Goal: Information Seeking & Learning: Learn about a topic

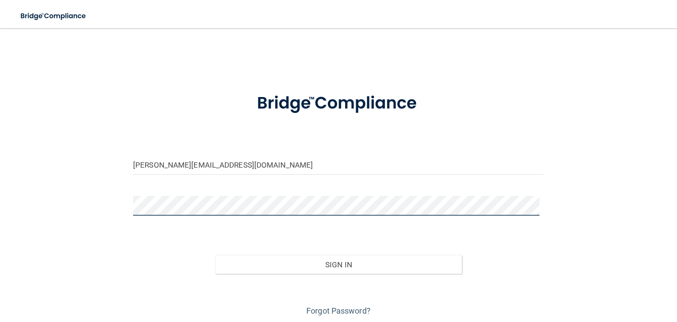
scroll to position [30, 0]
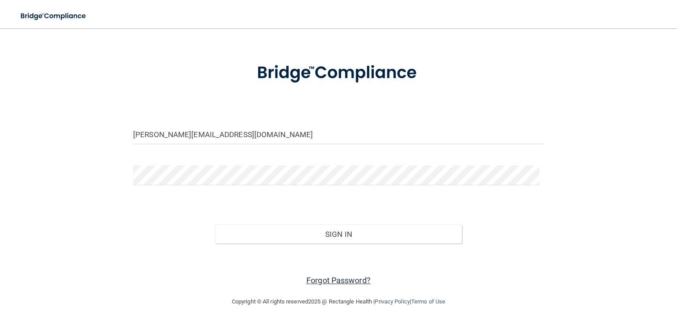
click at [316, 276] on link "Forgot Password?" at bounding box center [338, 279] width 64 height 9
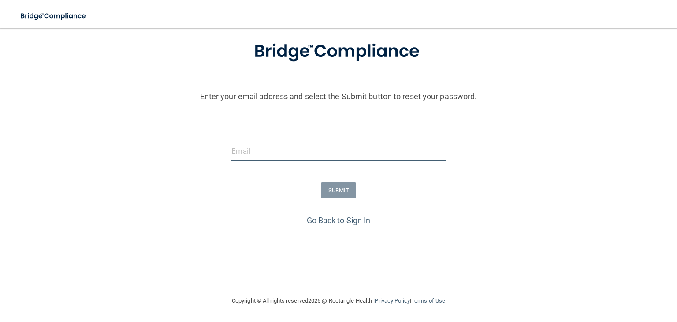
click at [245, 148] on input "email" at bounding box center [338, 151] width 214 height 20
type input "[PERSON_NAME][EMAIL_ADDRESS][DOMAIN_NAME]"
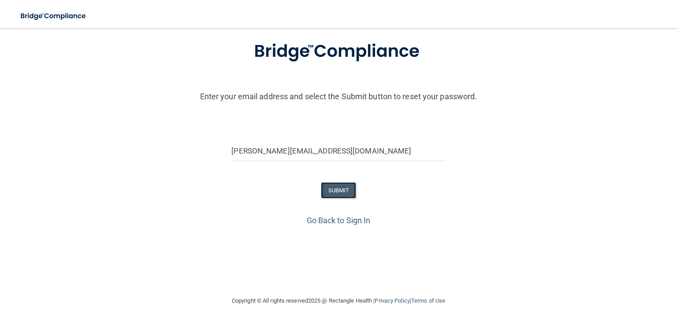
click at [332, 189] on button "SUBMIT" at bounding box center [339, 190] width 36 height 16
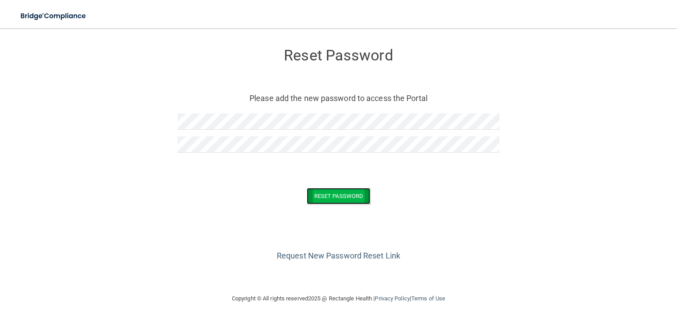
click at [330, 194] on button "Reset Password" at bounding box center [338, 196] width 63 height 16
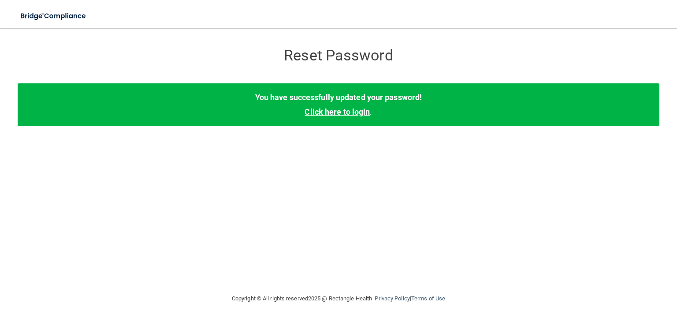
click at [359, 111] on link "Click here to login" at bounding box center [337, 111] width 65 height 9
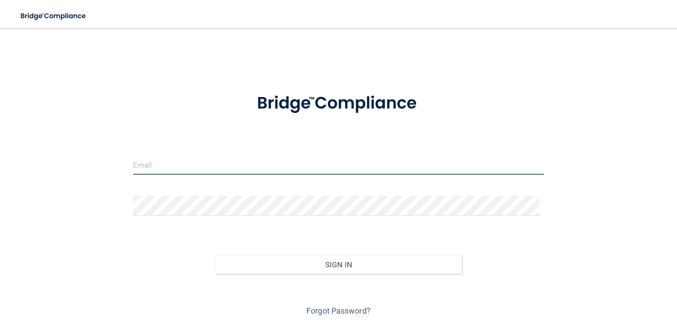
click at [150, 164] on input "email" at bounding box center [338, 165] width 411 height 20
type input "[PERSON_NAME][EMAIL_ADDRESS][DOMAIN_NAME]"
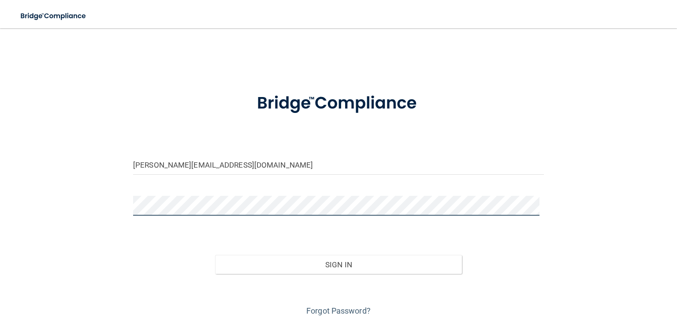
click at [215, 255] on button "Sign In" at bounding box center [338, 264] width 246 height 19
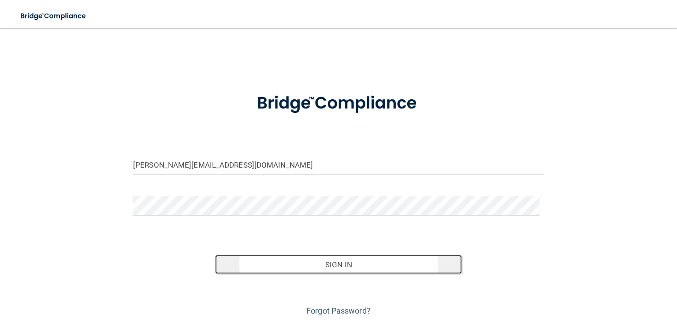
click at [316, 267] on button "Sign In" at bounding box center [338, 264] width 246 height 19
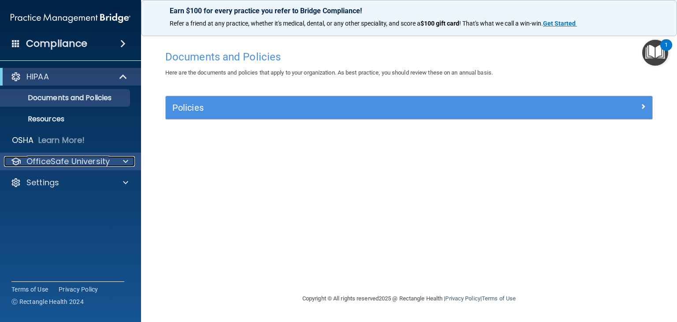
click at [120, 160] on div at bounding box center [124, 161] width 22 height 11
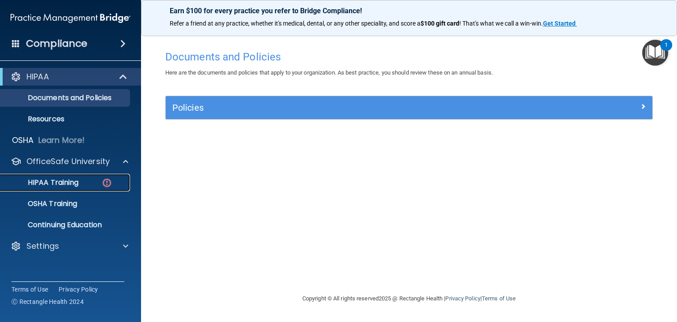
click at [88, 177] on link "HIPAA Training" at bounding box center [60, 183] width 139 height 18
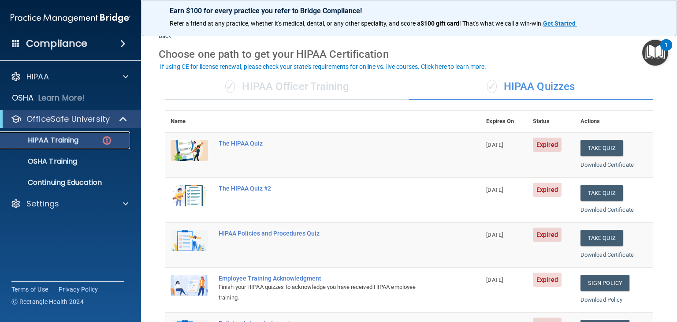
scroll to position [88, 0]
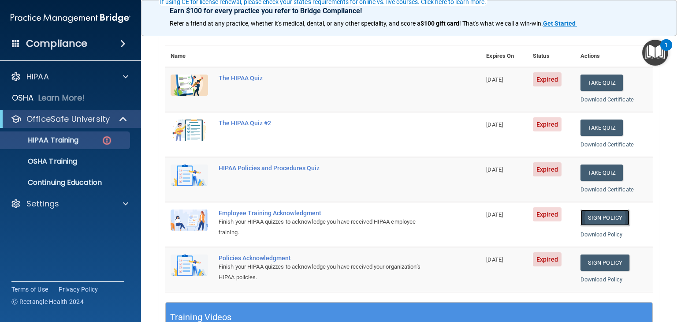
click at [582, 218] on link "Sign Policy" at bounding box center [604, 217] width 49 height 16
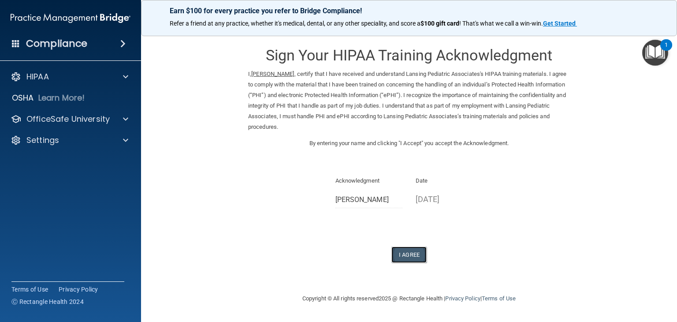
click at [405, 254] on button "I Agree" at bounding box center [408, 254] width 35 height 16
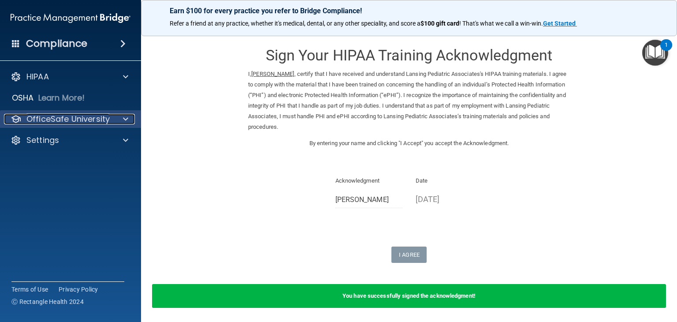
click at [122, 119] on div at bounding box center [124, 119] width 22 height 11
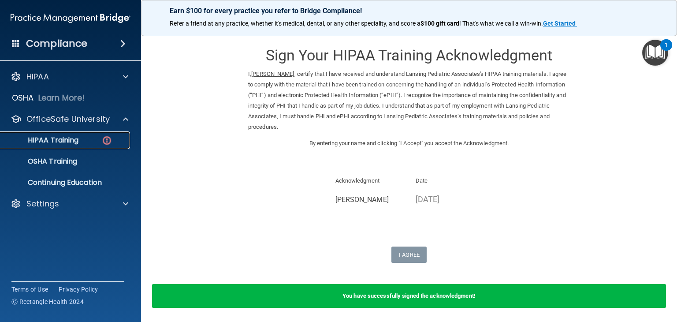
click at [82, 141] on div "HIPAA Training" at bounding box center [66, 140] width 120 height 9
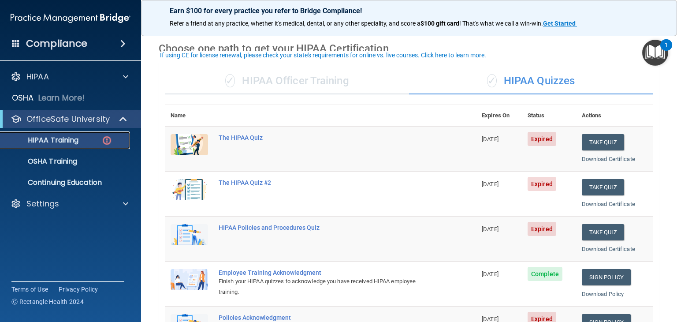
scroll to position [44, 0]
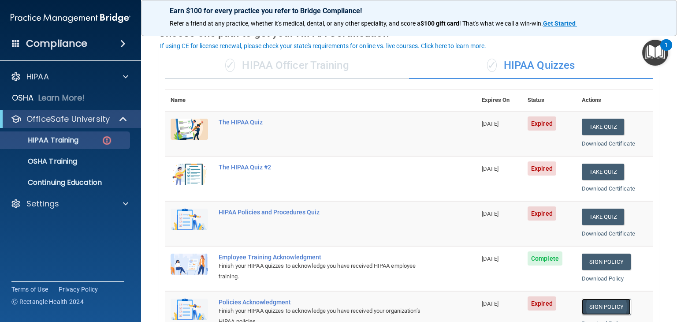
click at [592, 302] on link "Sign Policy" at bounding box center [606, 306] width 49 height 16
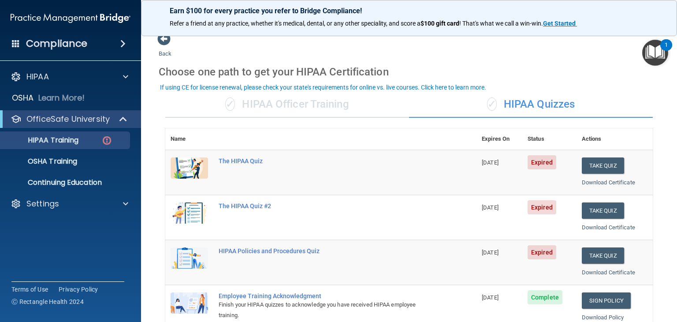
scroll to position [0, 0]
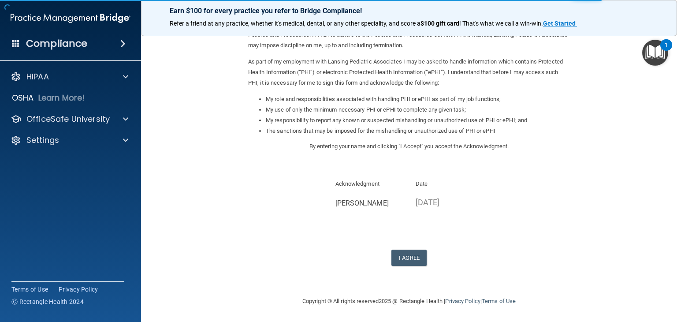
scroll to position [82, 0]
click at [400, 255] on button "I Agree" at bounding box center [408, 257] width 35 height 16
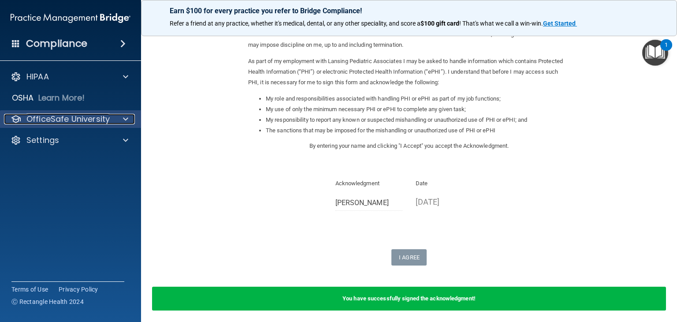
click at [125, 117] on span at bounding box center [125, 119] width 5 height 11
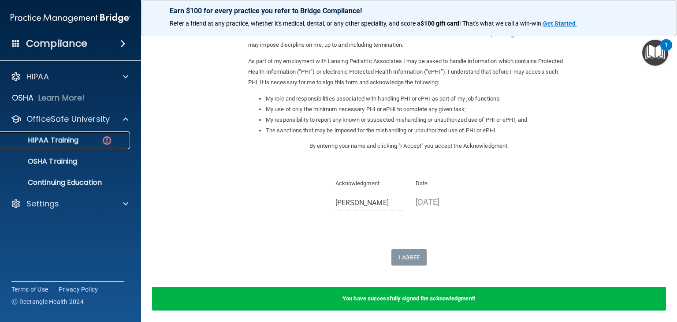
click at [106, 138] on img at bounding box center [106, 140] width 11 height 11
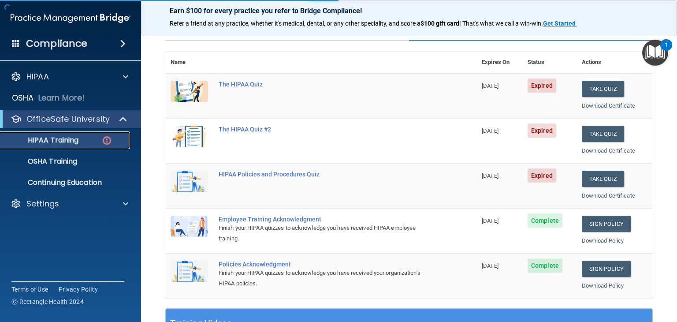
scroll to position [306, 0]
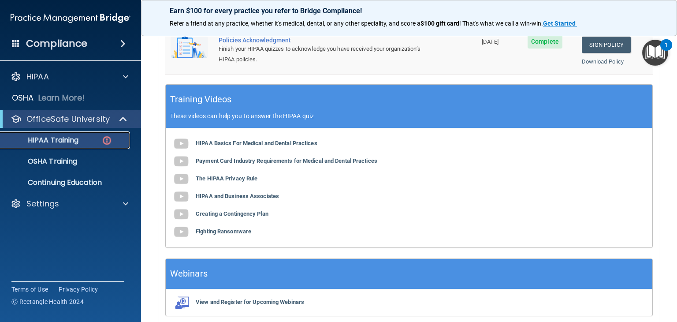
click at [112, 140] on img at bounding box center [106, 140] width 11 height 11
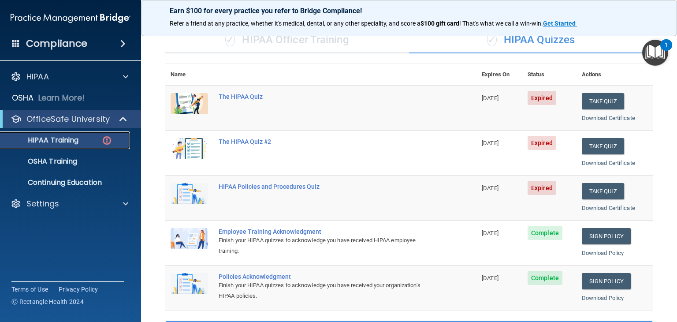
scroll to position [32, 0]
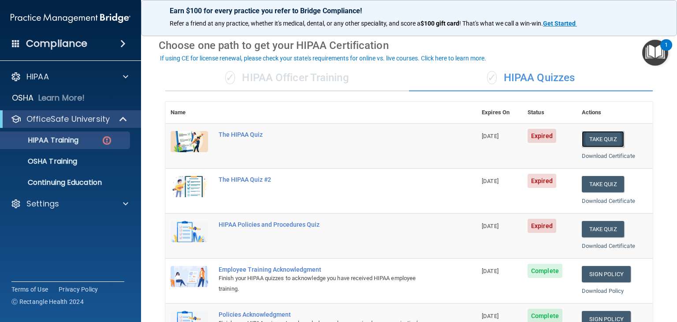
click at [590, 142] on button "Take Quiz" at bounding box center [603, 139] width 42 height 16
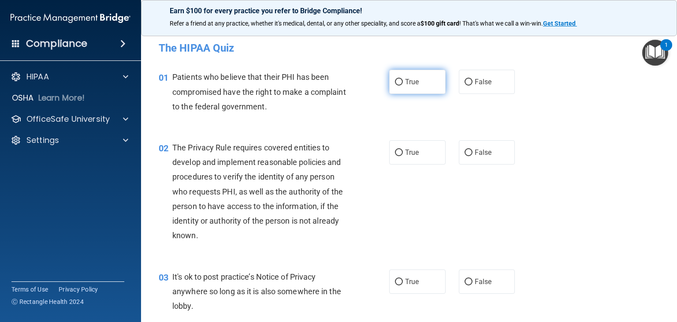
click at [395, 81] on input "True" at bounding box center [399, 82] width 8 height 7
radio input "true"
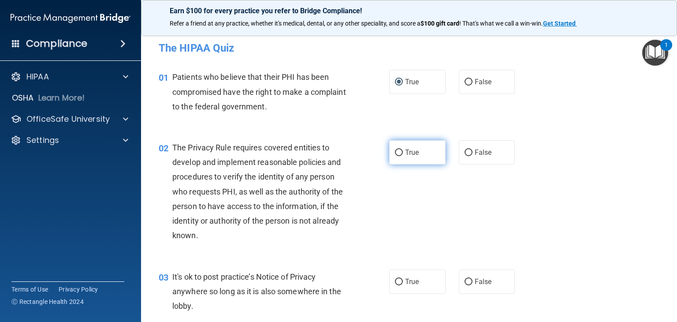
click at [395, 152] on input "True" at bounding box center [399, 152] width 8 height 7
radio input "true"
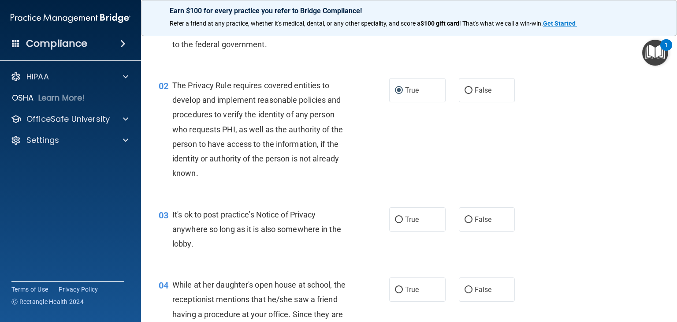
scroll to position [88, 0]
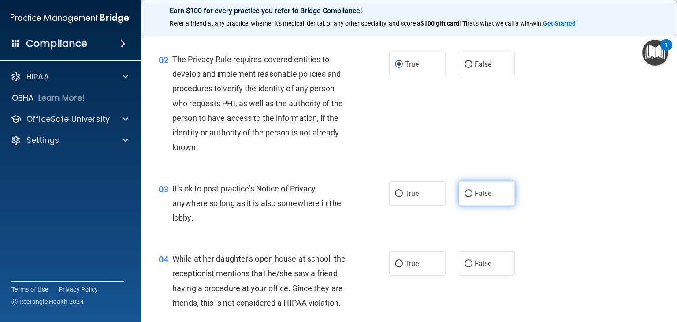
click at [465, 196] on input "False" at bounding box center [469, 193] width 8 height 7
radio input "true"
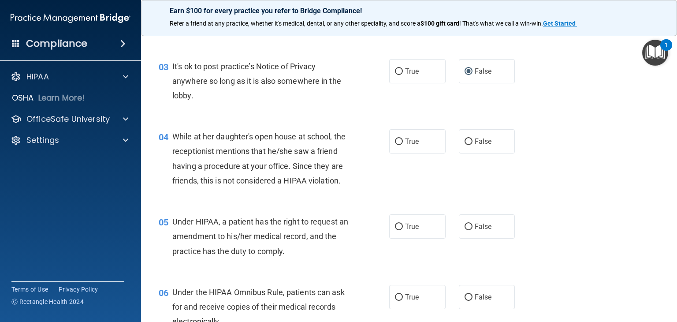
scroll to position [220, 0]
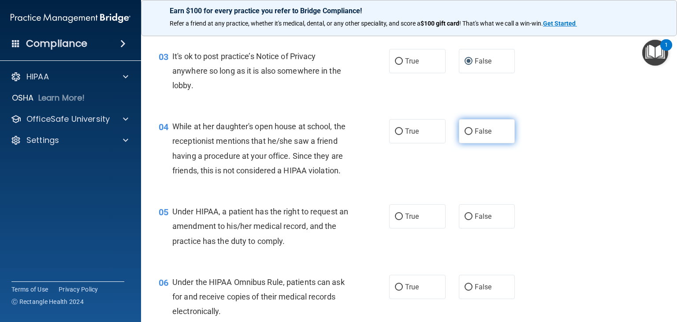
click at [465, 129] on input "False" at bounding box center [469, 131] width 8 height 7
radio input "true"
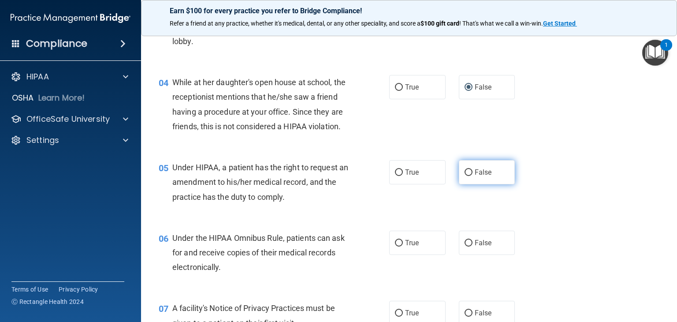
click at [465, 176] on input "False" at bounding box center [469, 172] width 8 height 7
radio input "true"
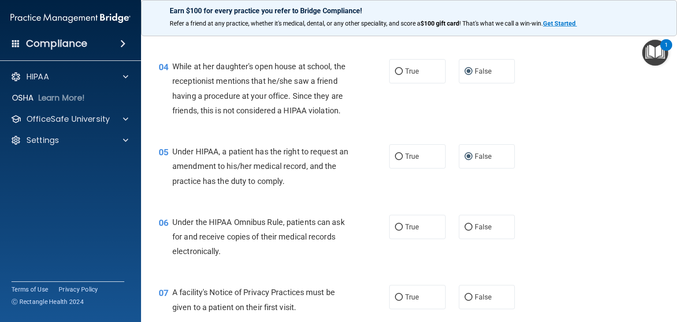
scroll to position [309, 0]
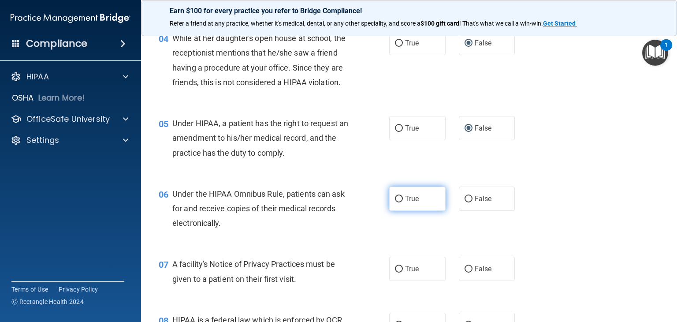
click at [395, 202] on input "True" at bounding box center [399, 199] width 8 height 7
radio input "true"
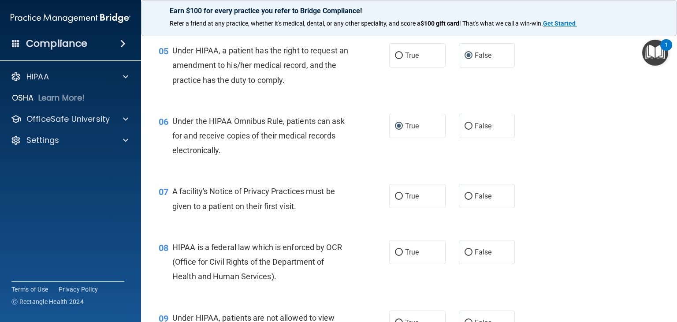
scroll to position [397, 0]
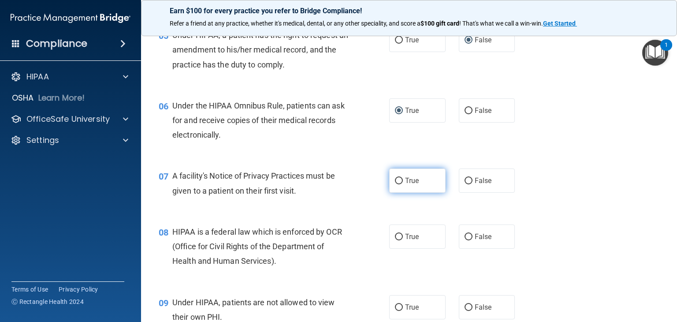
click at [395, 184] on input "True" at bounding box center [399, 181] width 8 height 7
radio input "true"
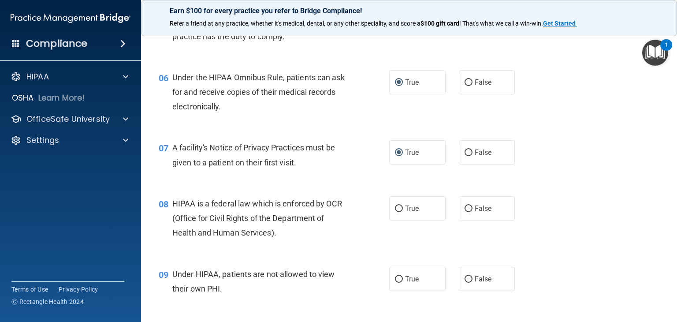
scroll to position [441, 0]
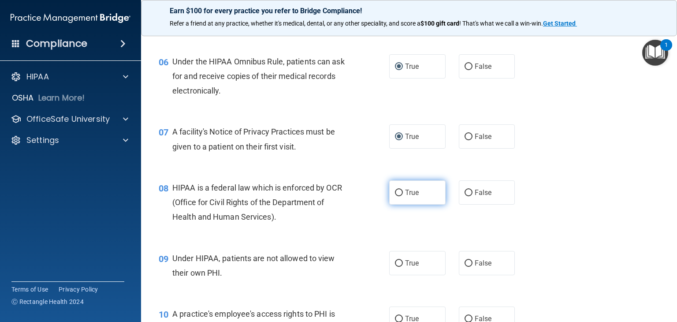
click at [395, 196] on input "True" at bounding box center [399, 193] width 8 height 7
radio input "true"
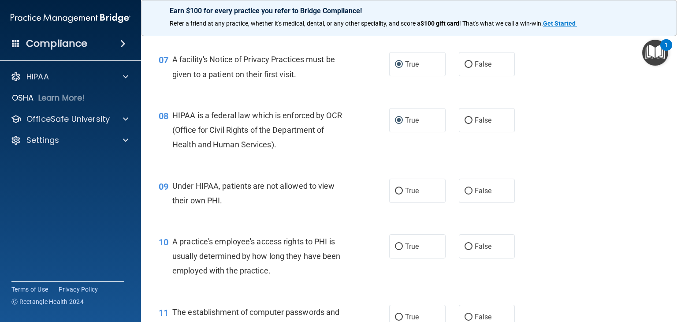
scroll to position [529, 0]
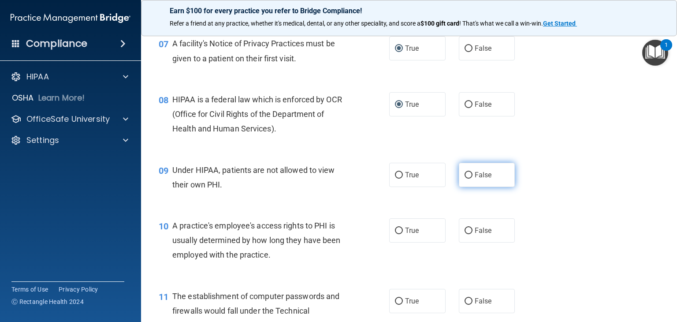
click at [466, 179] on input "False" at bounding box center [469, 175] width 8 height 7
radio input "true"
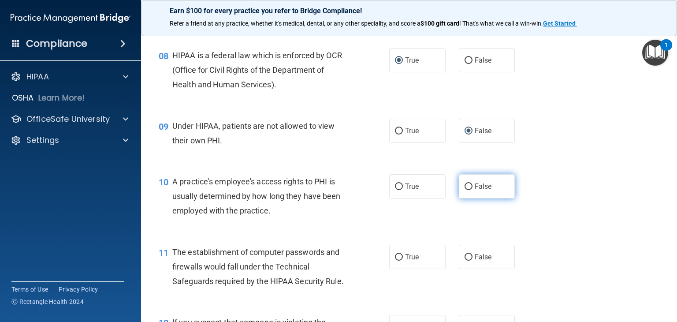
click at [468, 198] on label "False" at bounding box center [487, 186] width 56 height 24
click at [468, 190] on input "False" at bounding box center [469, 186] width 8 height 7
radio input "true"
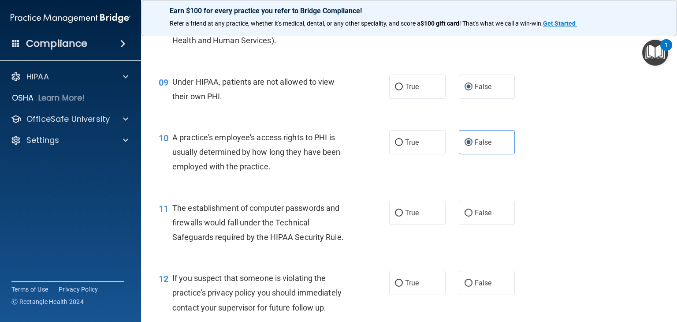
scroll to position [661, 0]
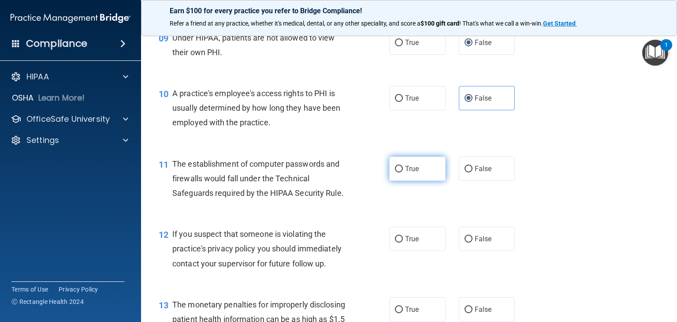
click at [395, 172] on input "True" at bounding box center [399, 169] width 8 height 7
radio input "true"
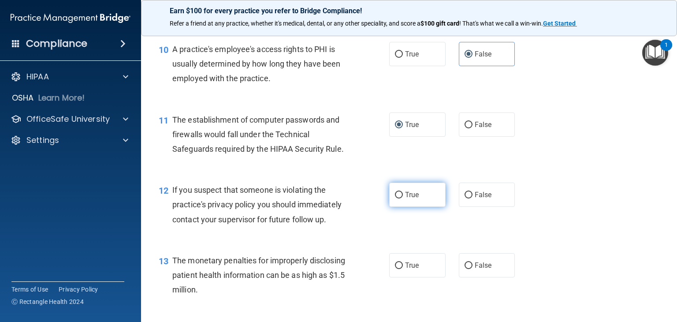
click at [395, 198] on input "True" at bounding box center [399, 195] width 8 height 7
radio input "true"
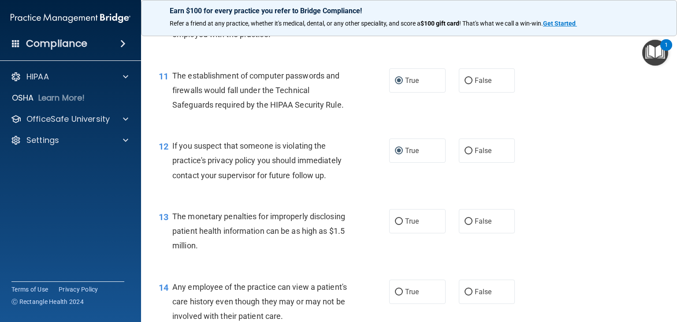
scroll to position [793, 0]
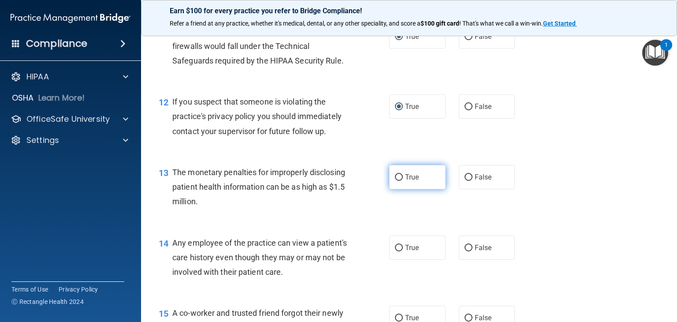
click at [396, 187] on label "True" at bounding box center [417, 177] width 56 height 24
click at [396, 181] on input "True" at bounding box center [399, 177] width 8 height 7
radio input "true"
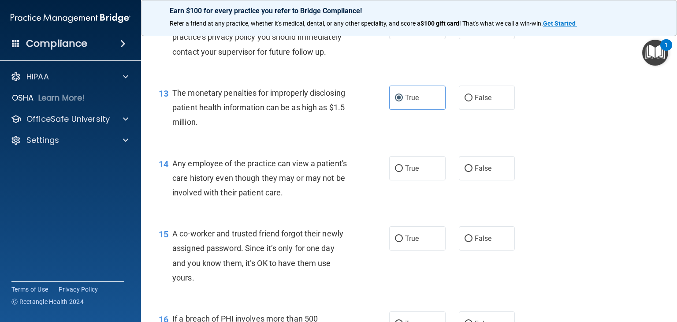
scroll to position [882, 0]
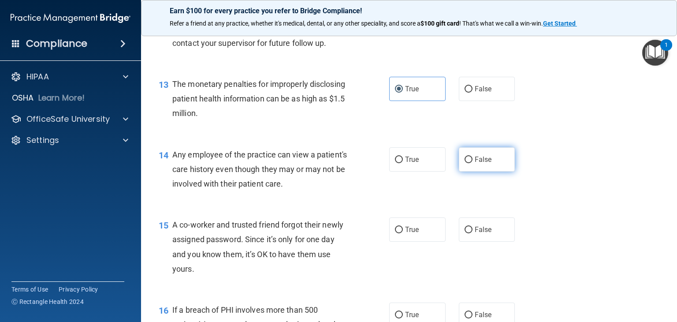
click at [465, 163] on input "False" at bounding box center [469, 159] width 8 height 7
radio input "true"
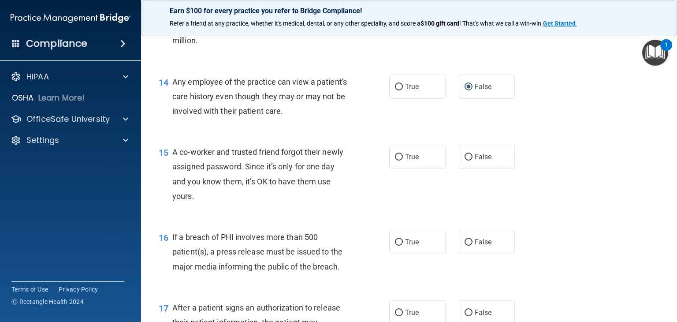
scroll to position [970, 0]
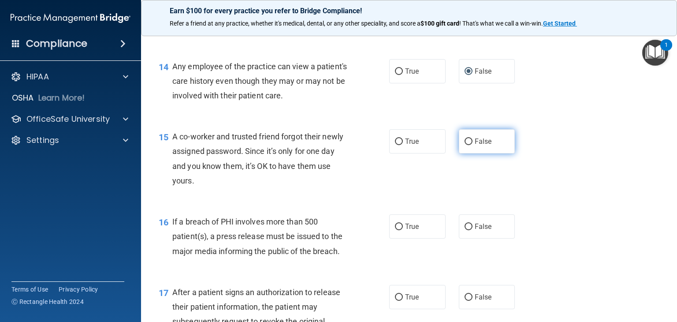
click at [465, 145] on input "False" at bounding box center [469, 141] width 8 height 7
radio input "true"
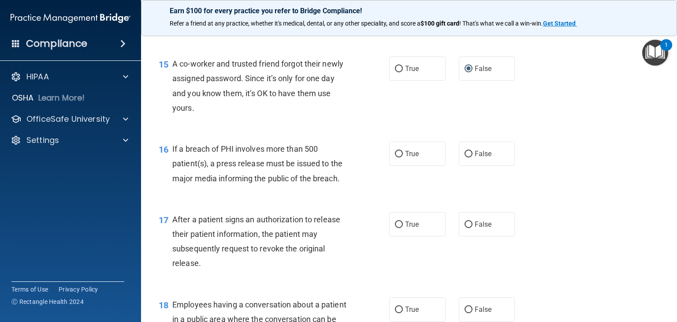
scroll to position [1058, 0]
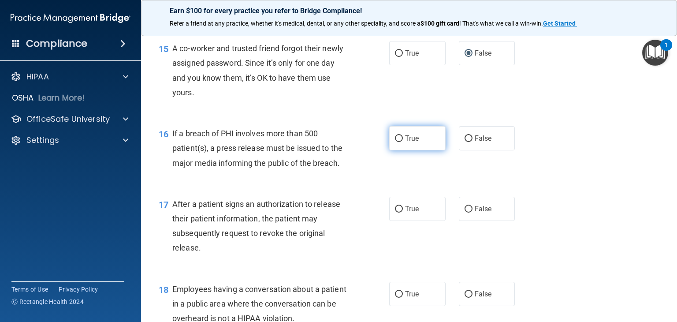
click at [395, 142] on input "True" at bounding box center [399, 138] width 8 height 7
radio input "true"
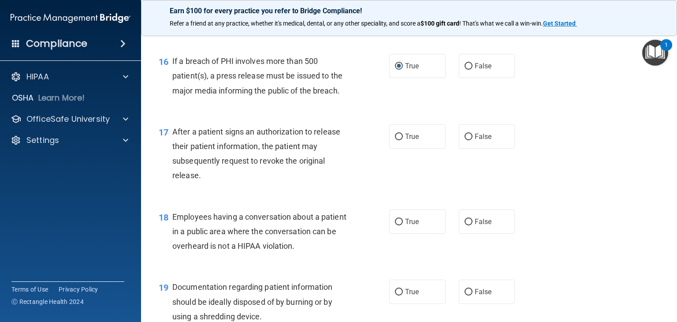
scroll to position [1146, 0]
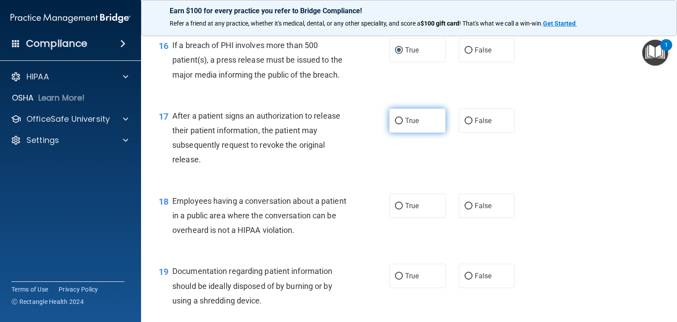
click at [398, 124] on input "True" at bounding box center [399, 121] width 8 height 7
radio input "true"
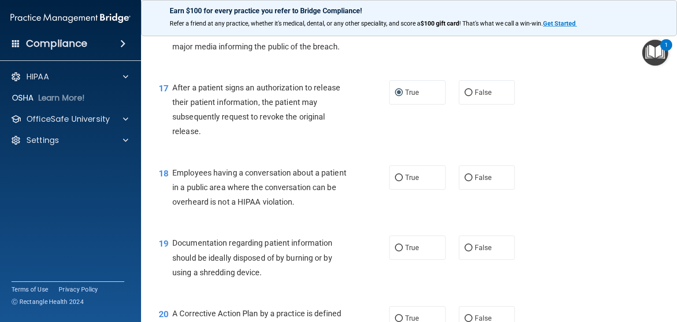
scroll to position [1190, 0]
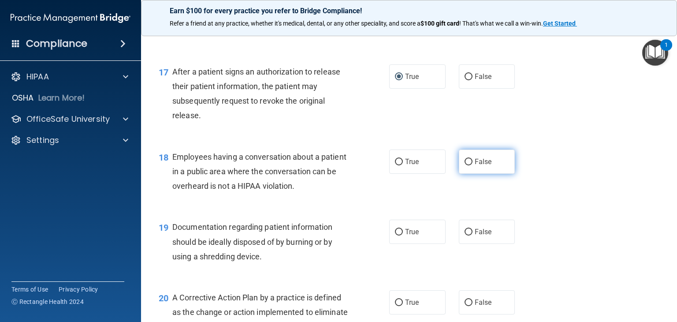
click at [465, 165] on input "False" at bounding box center [469, 162] width 8 height 7
radio input "true"
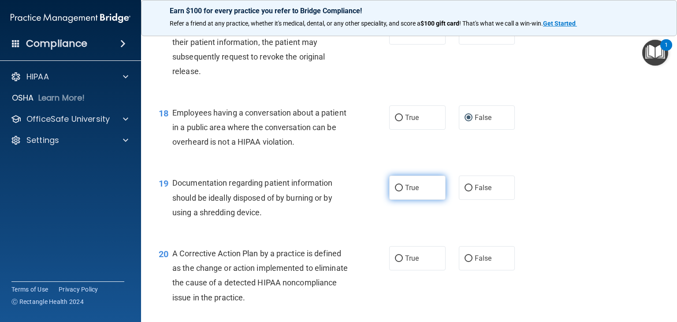
click at [395, 197] on label "True" at bounding box center [417, 187] width 56 height 24
click at [395, 191] on input "True" at bounding box center [399, 188] width 8 height 7
radio input "true"
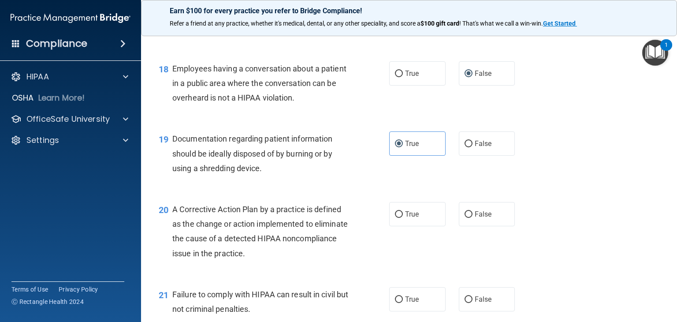
scroll to position [1322, 0]
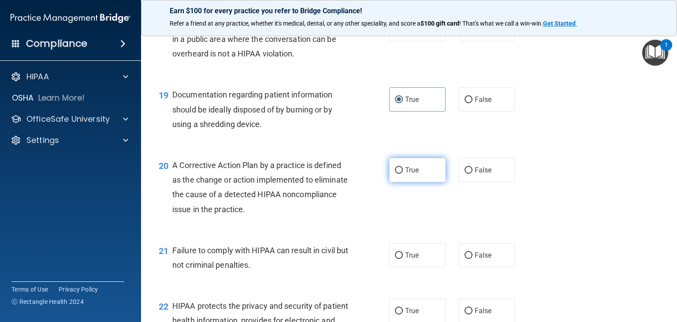
click at [395, 174] on input "True" at bounding box center [399, 170] width 8 height 7
radio input "true"
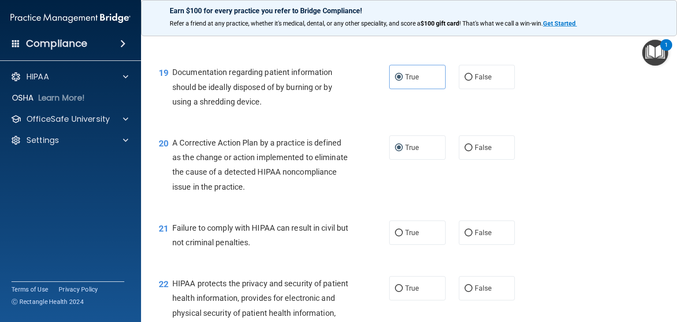
scroll to position [1366, 0]
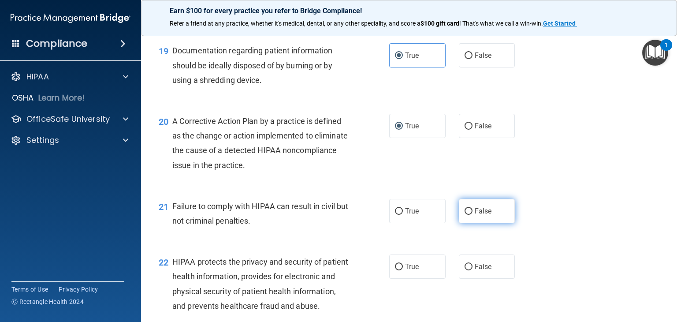
click at [459, 223] on label "False" at bounding box center [487, 211] width 56 height 24
click at [465, 215] on input "False" at bounding box center [469, 211] width 8 height 7
radio input "true"
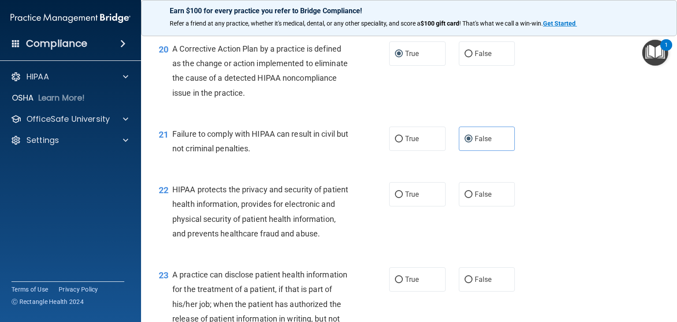
scroll to position [1455, 0]
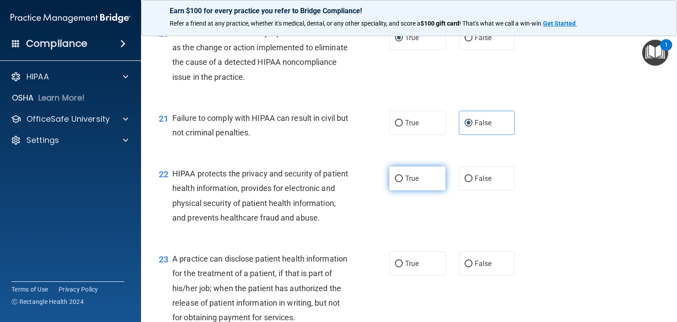
click at [395, 182] on input "True" at bounding box center [399, 178] width 8 height 7
radio input "true"
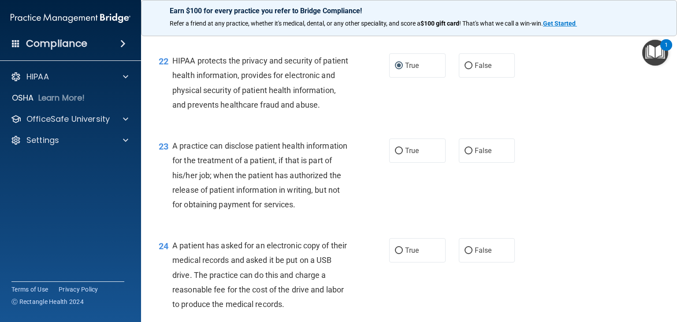
scroll to position [1587, 0]
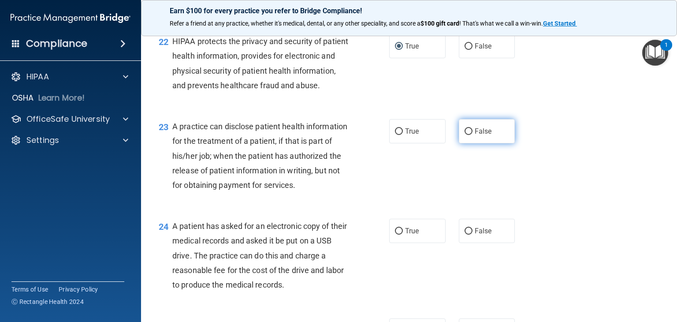
click at [465, 135] on input "False" at bounding box center [469, 131] width 8 height 7
radio input "true"
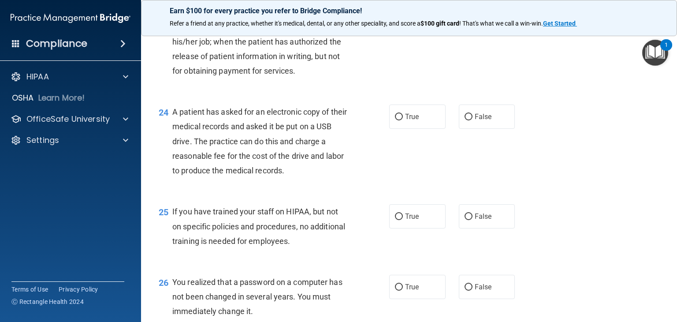
scroll to position [1719, 0]
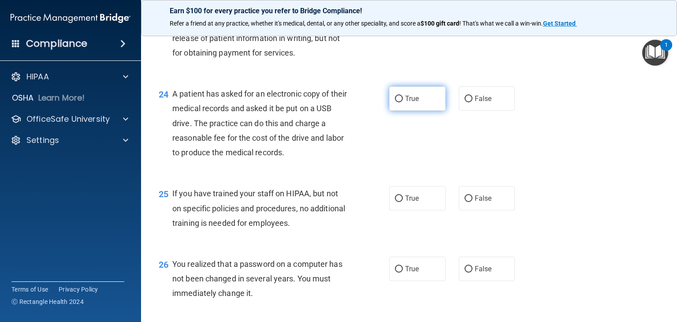
click at [395, 102] on input "True" at bounding box center [399, 99] width 8 height 7
radio input "true"
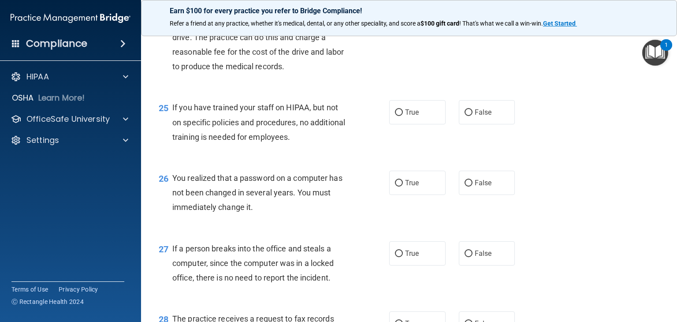
scroll to position [1807, 0]
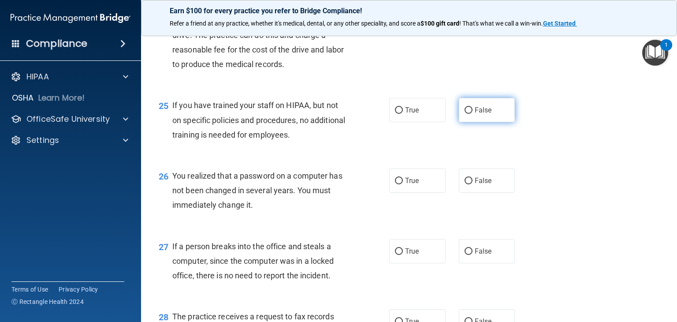
click at [465, 114] on input "False" at bounding box center [469, 110] width 8 height 7
radio input "true"
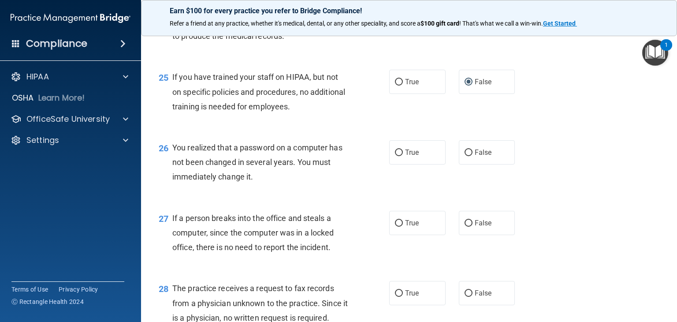
scroll to position [1851, 0]
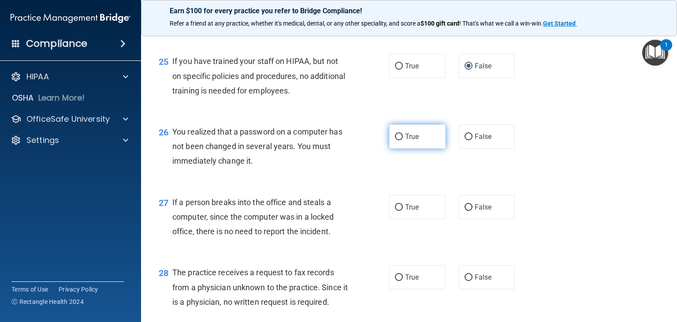
click at [395, 140] on input "True" at bounding box center [399, 137] width 8 height 7
radio input "true"
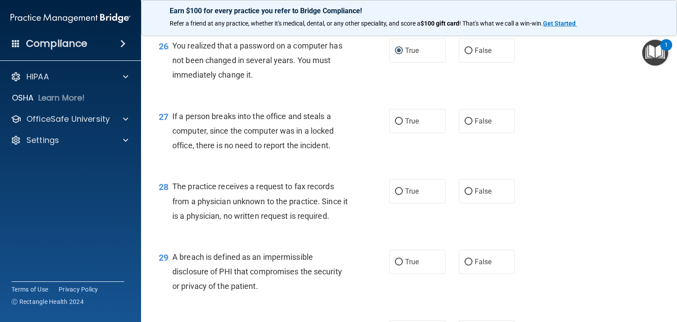
scroll to position [1939, 0]
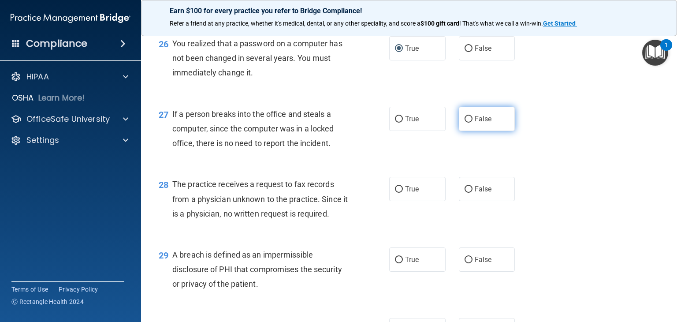
click at [465, 123] on input "False" at bounding box center [469, 119] width 8 height 7
radio input "true"
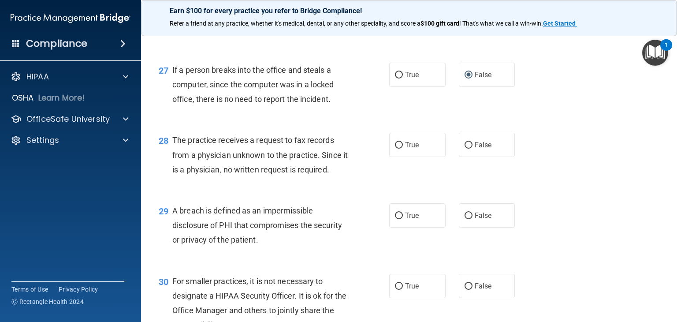
scroll to position [2028, 0]
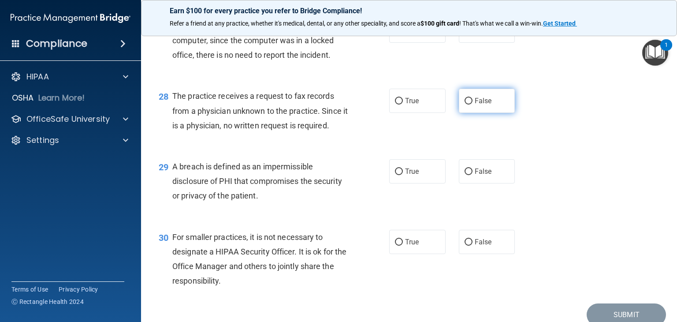
click at [459, 113] on label "False" at bounding box center [487, 101] width 56 height 24
click at [465, 104] on input "False" at bounding box center [469, 101] width 8 height 7
radio input "true"
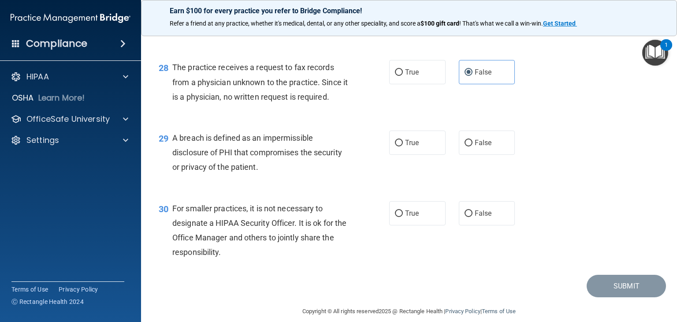
scroll to position [2072, 0]
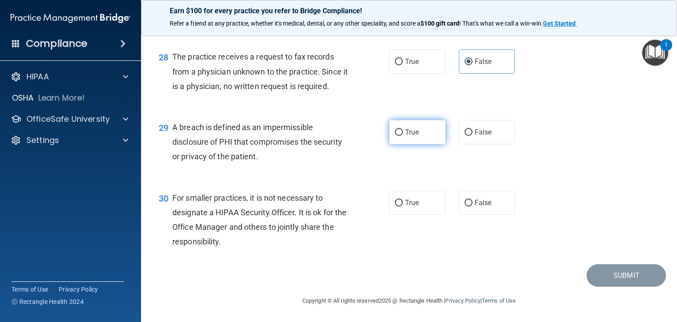
click at [397, 136] on input "True" at bounding box center [399, 132] width 8 height 7
radio input "true"
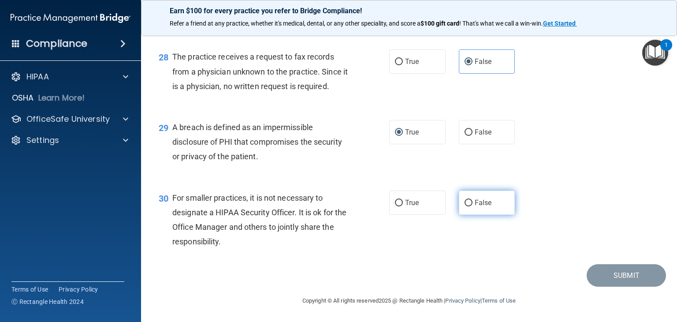
click at [466, 200] on input "False" at bounding box center [469, 203] width 8 height 7
radio input "true"
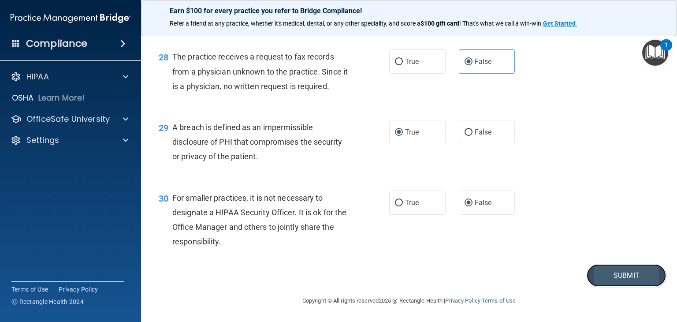
click at [613, 277] on button "Submit" at bounding box center [626, 275] width 79 height 22
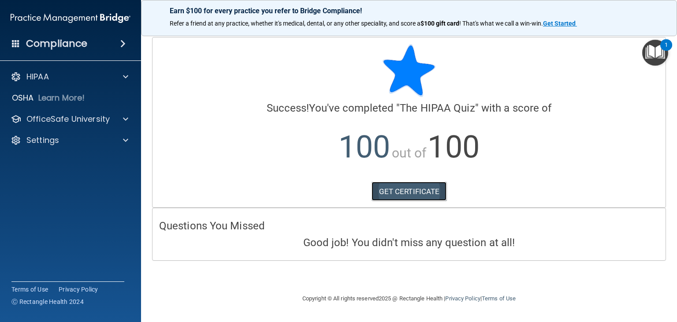
click at [386, 191] on link "GET CERTIFICATE" at bounding box center [409, 191] width 75 height 19
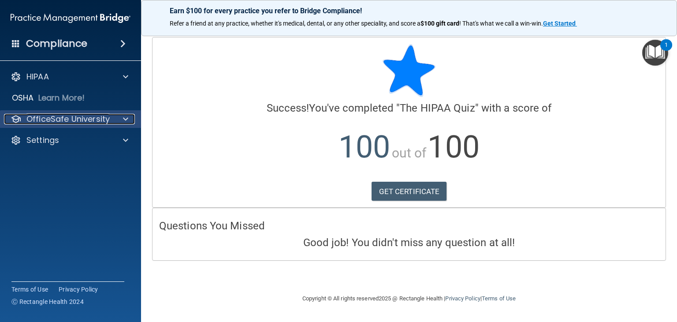
click at [125, 119] on span at bounding box center [125, 119] width 5 height 11
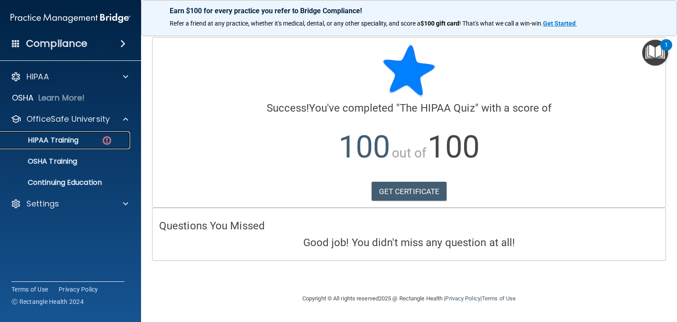
click at [103, 136] on img at bounding box center [106, 140] width 11 height 11
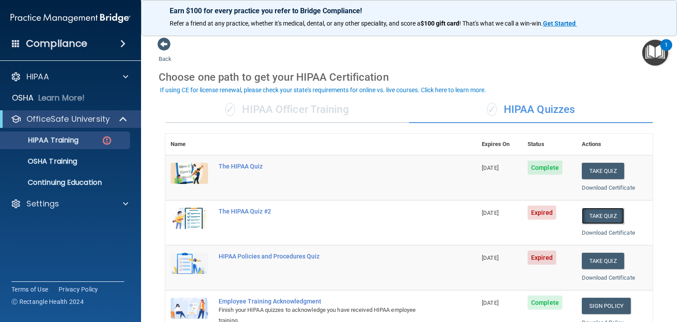
click at [591, 213] on button "Take Quiz" at bounding box center [603, 216] width 42 height 16
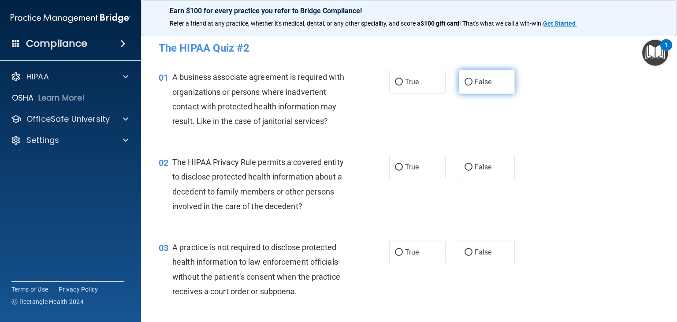
click at [465, 80] on input "False" at bounding box center [469, 82] width 8 height 7
radio input "true"
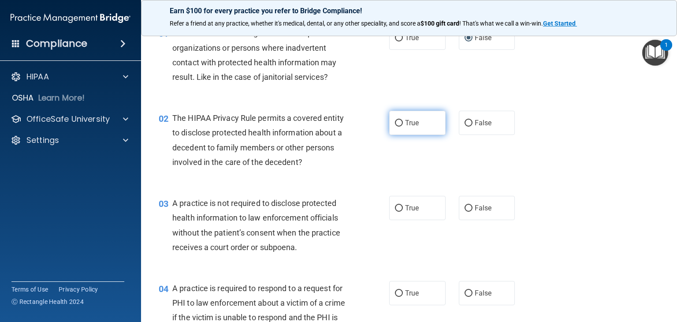
click at [395, 123] on input "True" at bounding box center [399, 123] width 8 height 7
radio input "true"
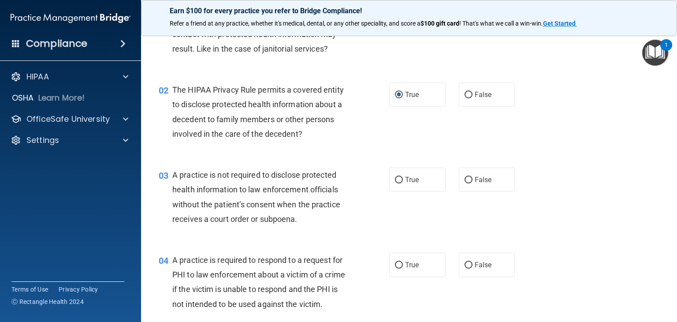
scroll to position [88, 0]
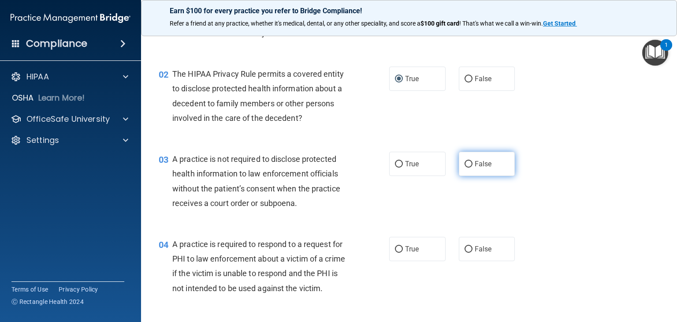
click at [465, 166] on input "False" at bounding box center [469, 164] width 8 height 7
radio input "true"
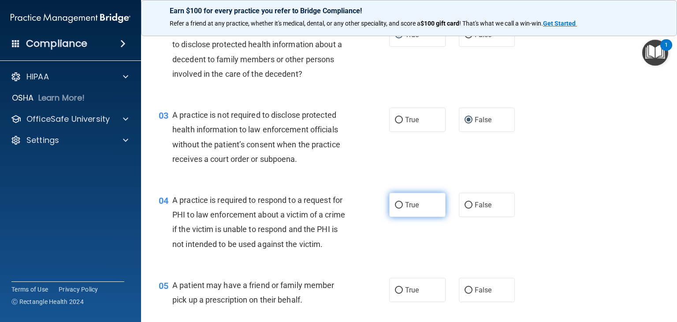
click at [397, 204] on input "True" at bounding box center [399, 205] width 8 height 7
radio input "true"
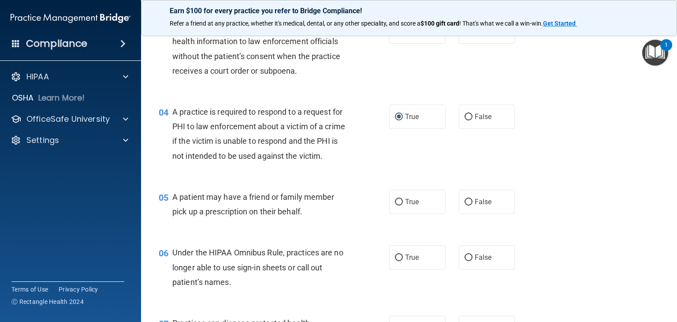
scroll to position [264, 0]
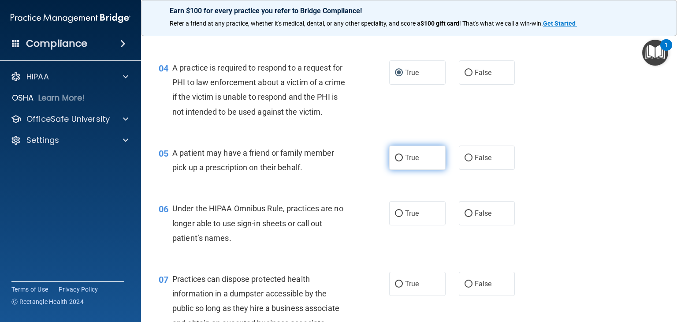
click at [396, 161] on input "True" at bounding box center [399, 158] width 8 height 7
radio input "true"
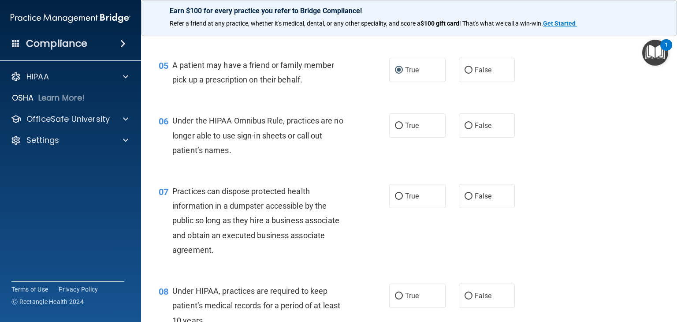
scroll to position [353, 0]
click at [465, 129] on input "False" at bounding box center [469, 125] width 8 height 7
radio input "true"
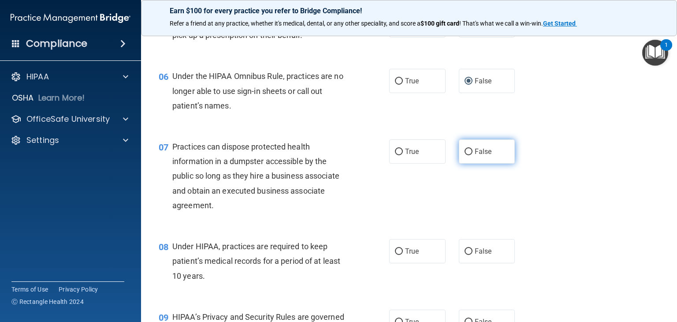
click at [465, 155] on input "False" at bounding box center [469, 152] width 8 height 7
radio input "true"
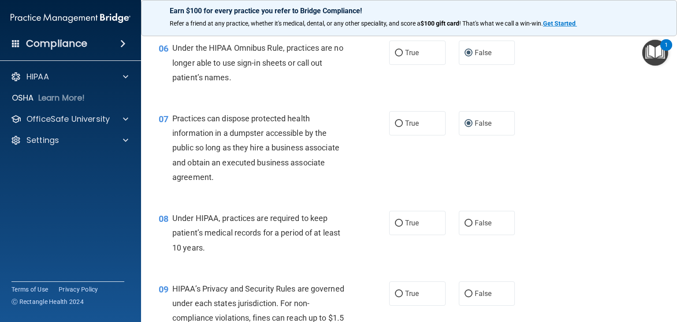
scroll to position [441, 0]
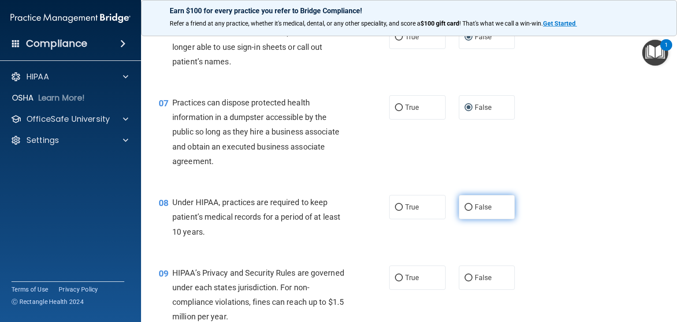
click at [467, 211] on input "False" at bounding box center [469, 207] width 8 height 7
radio input "true"
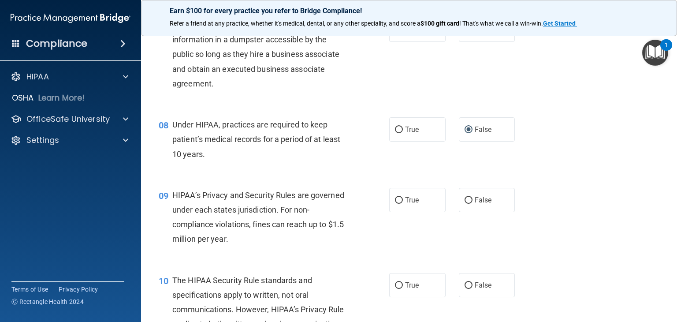
scroll to position [529, 0]
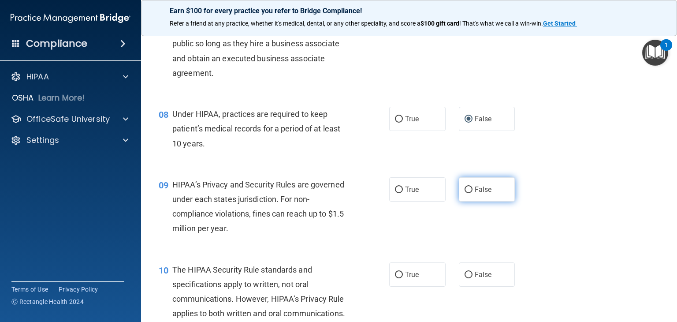
click at [465, 193] on input "False" at bounding box center [469, 189] width 8 height 7
radio input "true"
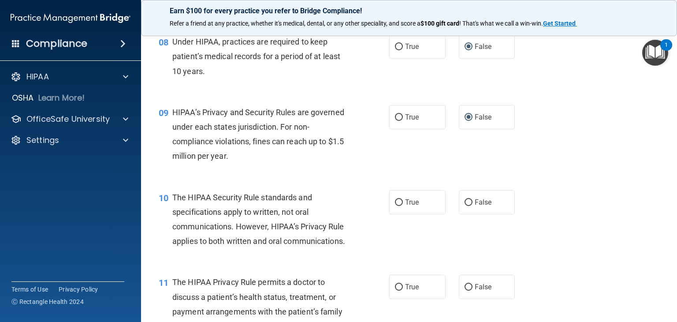
scroll to position [617, 0]
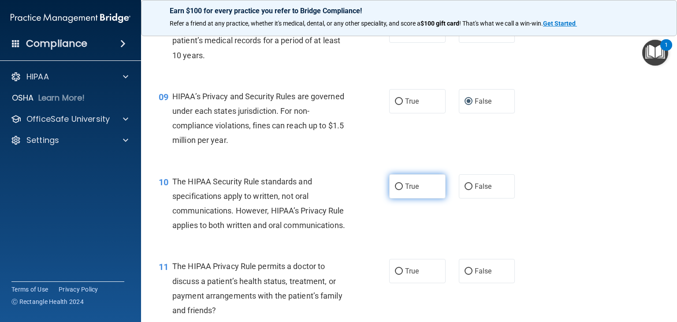
click at [398, 190] on input "True" at bounding box center [399, 186] width 8 height 7
radio input "true"
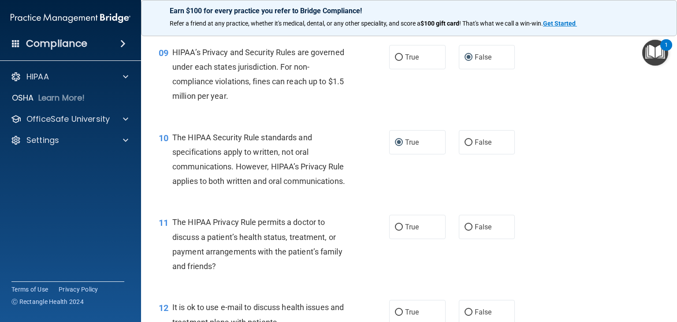
scroll to position [705, 0]
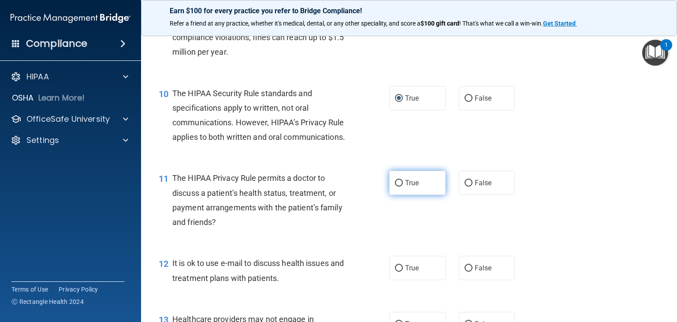
click at [398, 186] on input "True" at bounding box center [399, 183] width 8 height 7
radio input "true"
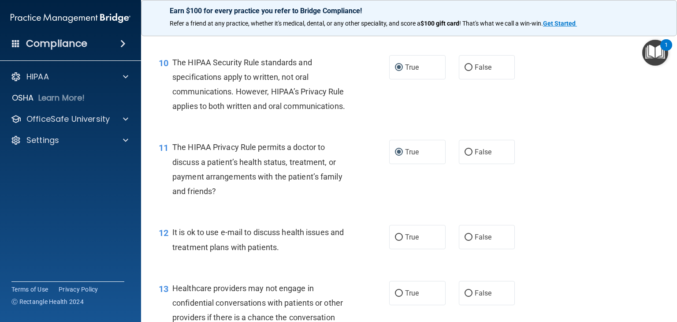
scroll to position [793, 0]
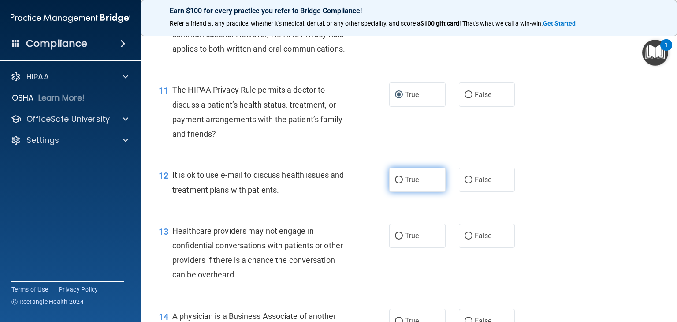
click at [395, 183] on input "True" at bounding box center [399, 180] width 8 height 7
radio input "true"
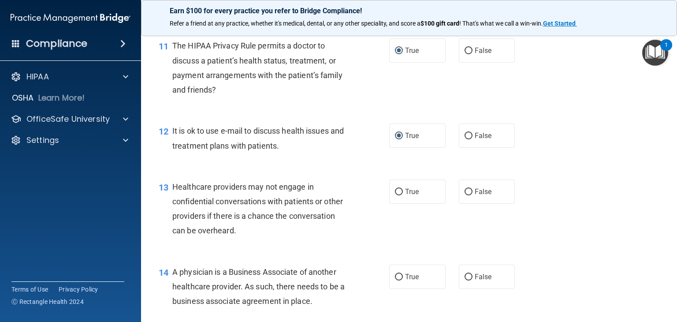
scroll to position [882, 0]
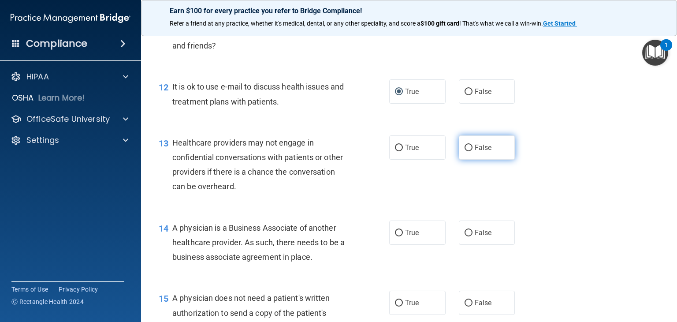
click at [465, 151] on input "False" at bounding box center [469, 148] width 8 height 7
radio input "true"
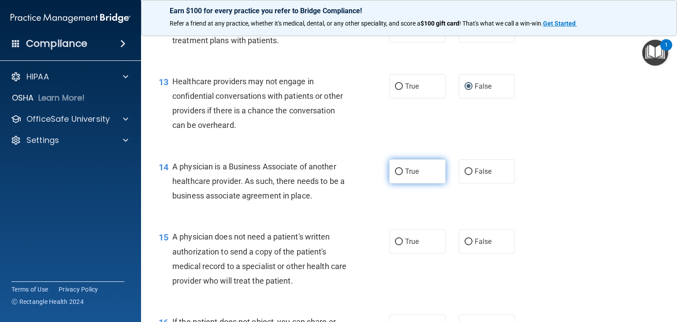
scroll to position [970, 0]
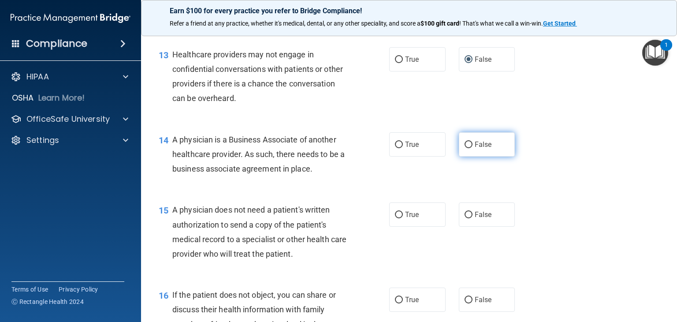
click at [460, 156] on label "False" at bounding box center [487, 144] width 56 height 24
click at [465, 148] on input "False" at bounding box center [469, 144] width 8 height 7
radio input "true"
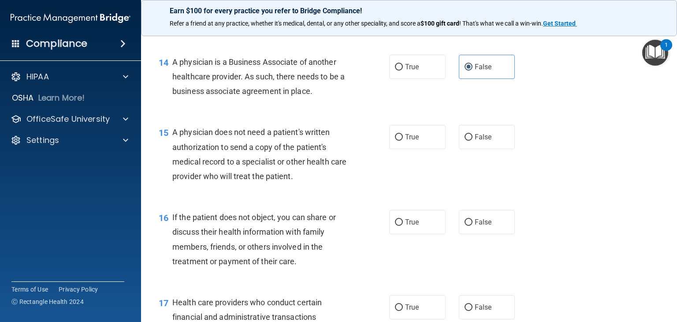
scroll to position [1058, 0]
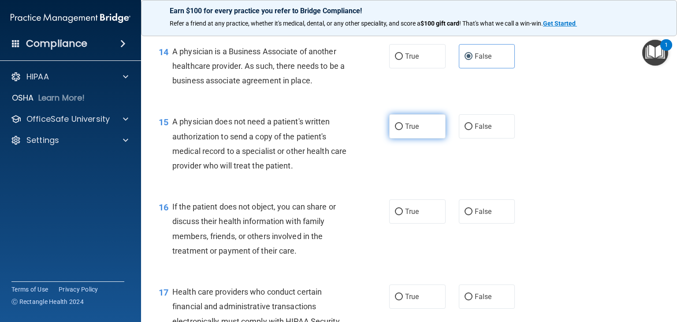
click at [395, 130] on input "True" at bounding box center [399, 126] width 8 height 7
radio input "true"
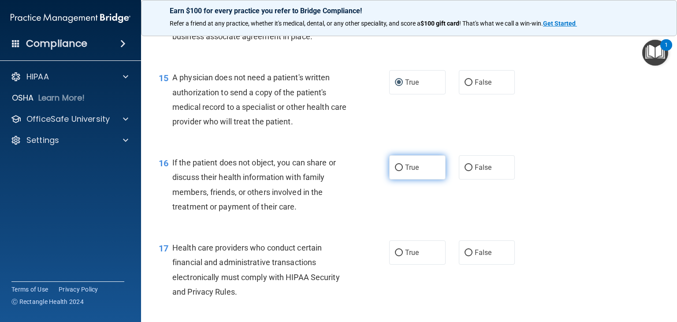
click at [395, 171] on input "True" at bounding box center [399, 167] width 8 height 7
radio input "true"
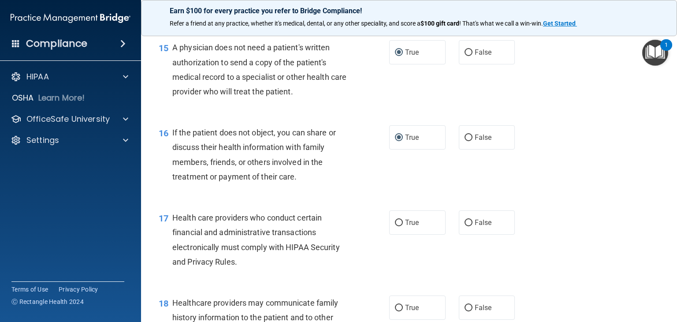
scroll to position [1190, 0]
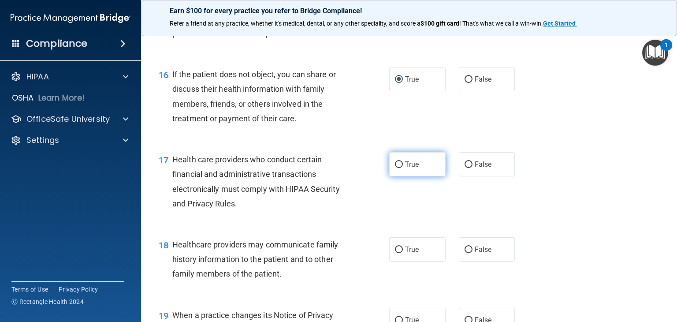
click at [395, 168] on input "True" at bounding box center [399, 164] width 8 height 7
radio input "true"
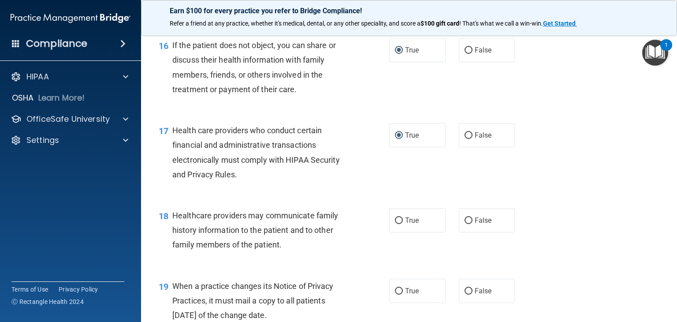
scroll to position [1278, 0]
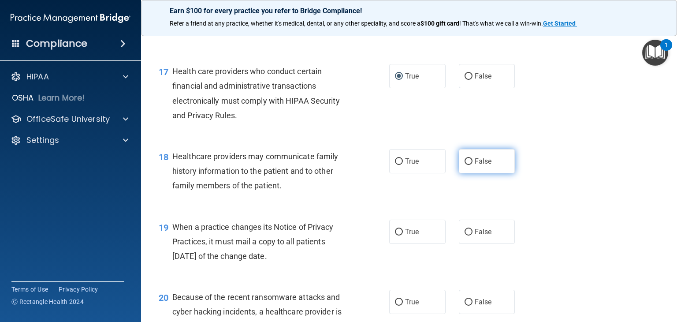
click at [465, 165] on input "False" at bounding box center [469, 161] width 8 height 7
radio input "true"
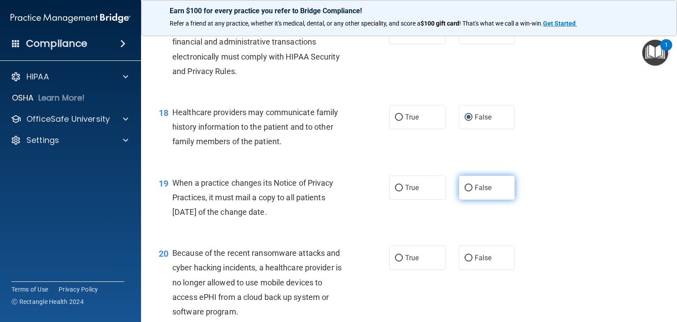
click at [465, 191] on input "False" at bounding box center [469, 188] width 8 height 7
radio input "true"
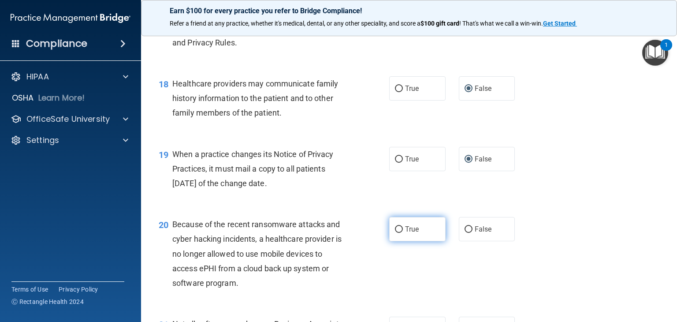
scroll to position [1366, 0]
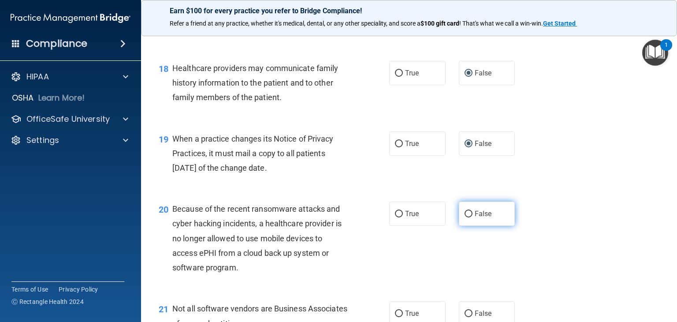
click at [465, 217] on input "False" at bounding box center [469, 214] width 8 height 7
radio input "true"
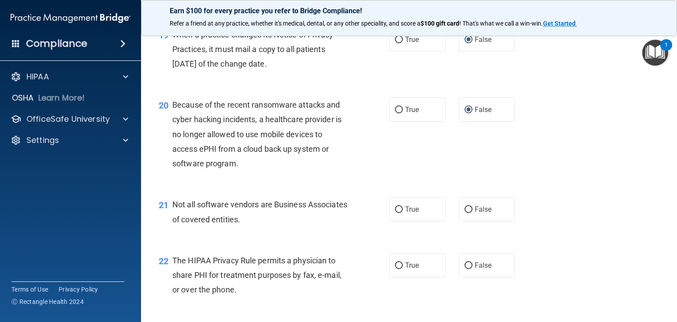
scroll to position [1499, 0]
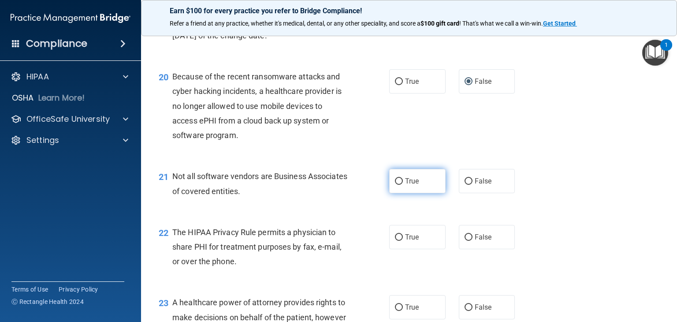
click at [395, 185] on input "True" at bounding box center [399, 181] width 8 height 7
radio input "true"
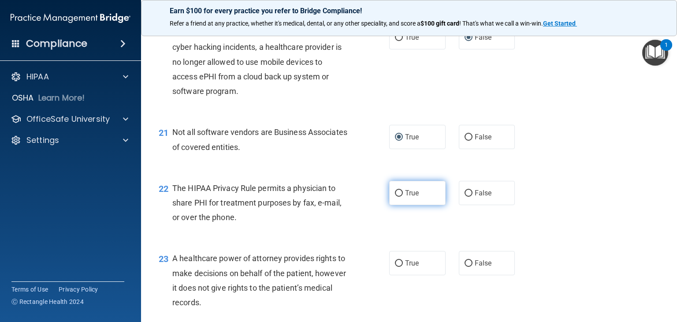
click at [395, 197] on input "True" at bounding box center [399, 193] width 8 height 7
radio input "true"
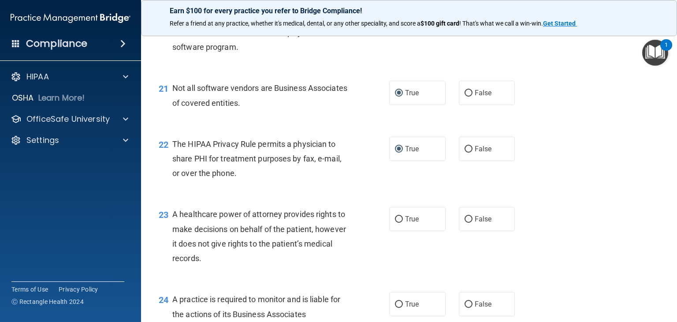
scroll to position [1631, 0]
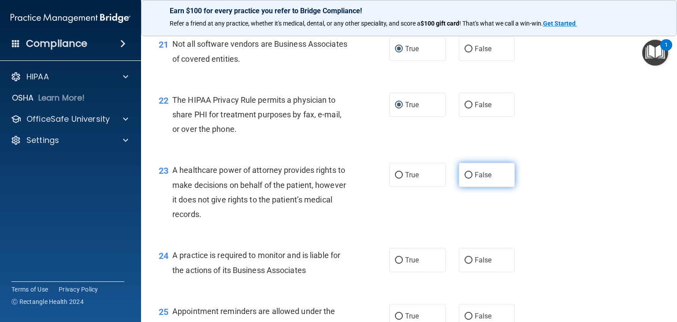
click at [466, 179] on input "False" at bounding box center [469, 175] width 8 height 7
radio input "true"
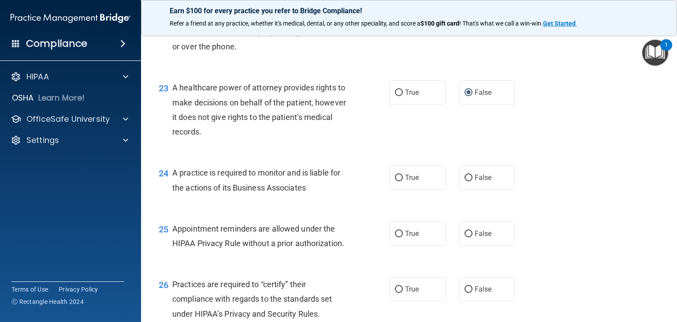
scroll to position [1719, 0]
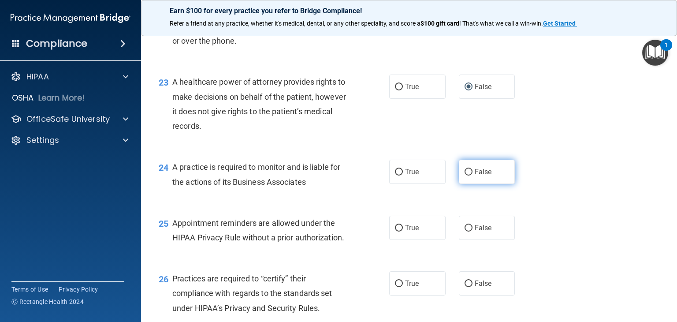
click at [466, 175] on input "False" at bounding box center [469, 172] width 8 height 7
radio input "true"
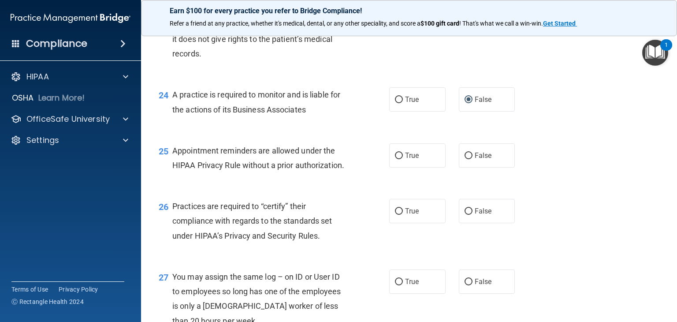
scroll to position [1807, 0]
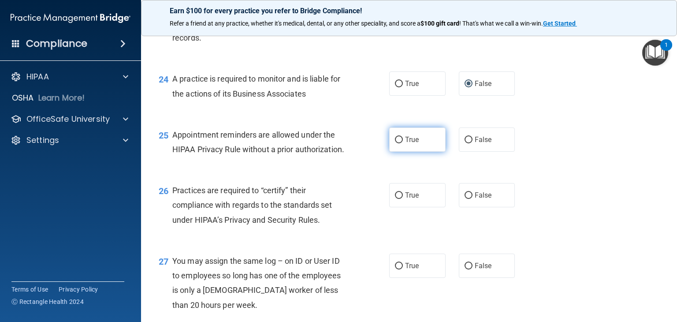
click at [395, 143] on input "True" at bounding box center [399, 140] width 8 height 7
radio input "true"
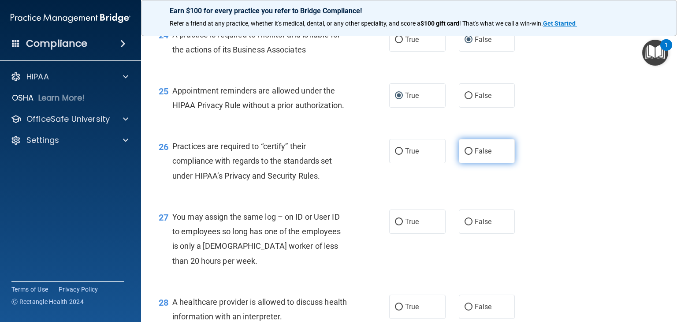
click at [466, 155] on input "False" at bounding box center [469, 151] width 8 height 7
radio input "true"
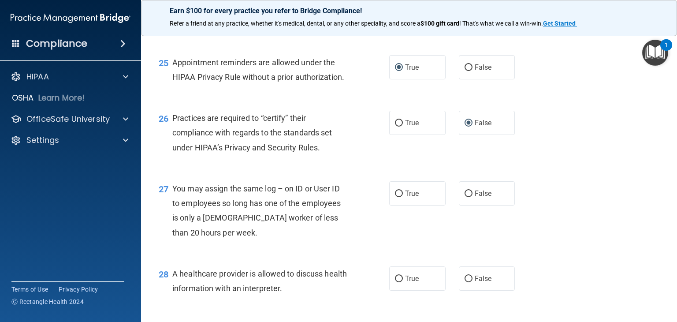
scroll to position [1895, 0]
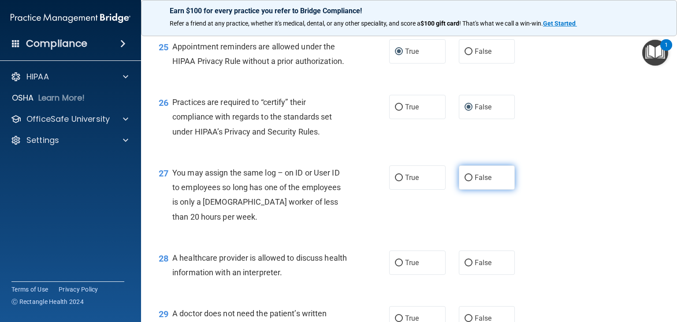
click at [465, 181] on input "False" at bounding box center [469, 178] width 8 height 7
radio input "true"
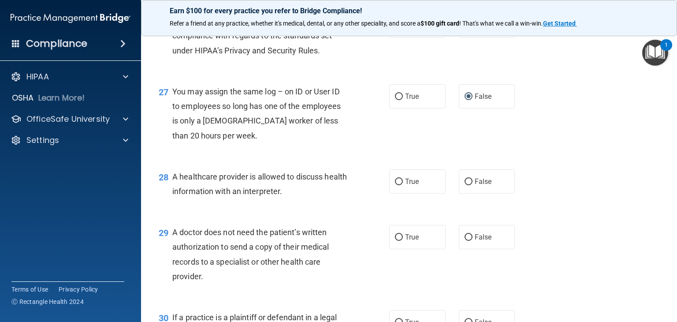
scroll to position [1983, 0]
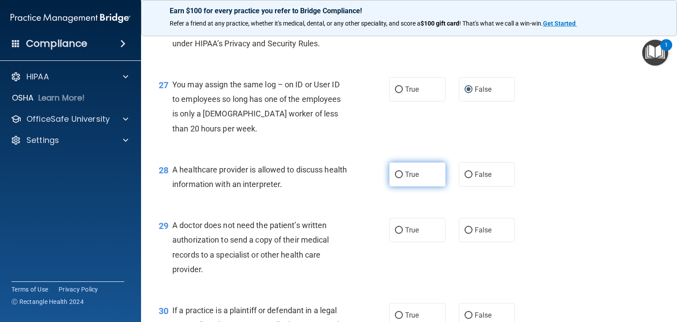
click at [398, 178] on input "True" at bounding box center [399, 174] width 8 height 7
radio input "true"
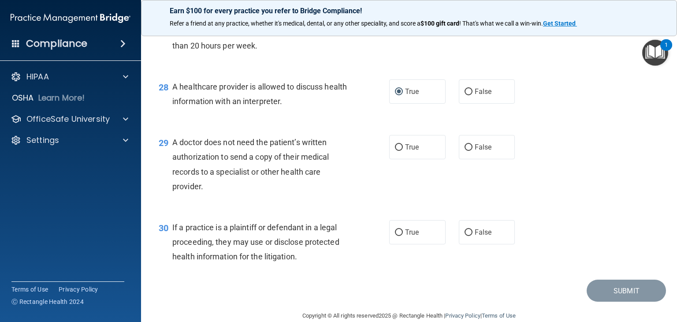
scroll to position [2072, 0]
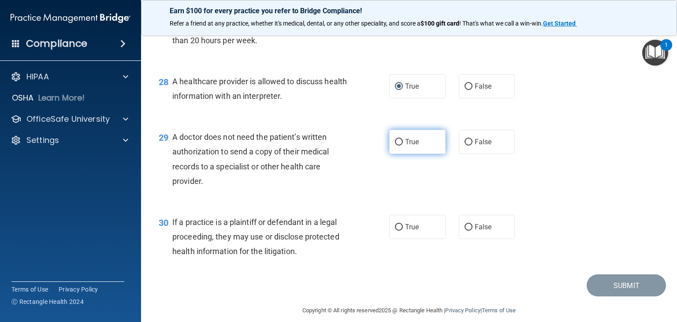
click at [391, 154] on label "True" at bounding box center [417, 142] width 56 height 24
click at [395, 145] on input "True" at bounding box center [399, 142] width 8 height 7
radio input "true"
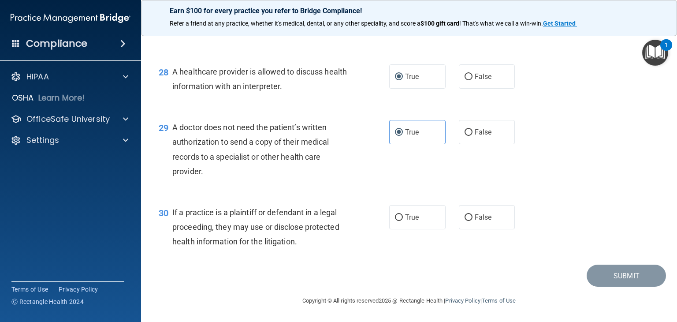
scroll to position [2111, 0]
click at [396, 219] on input "True" at bounding box center [399, 217] width 8 height 7
radio input "true"
click at [619, 276] on button "Submit" at bounding box center [626, 275] width 79 height 22
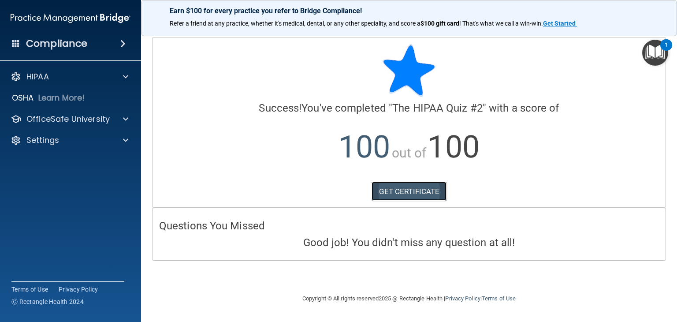
click at [422, 191] on link "GET CERTIFICATE" at bounding box center [409, 191] width 75 height 19
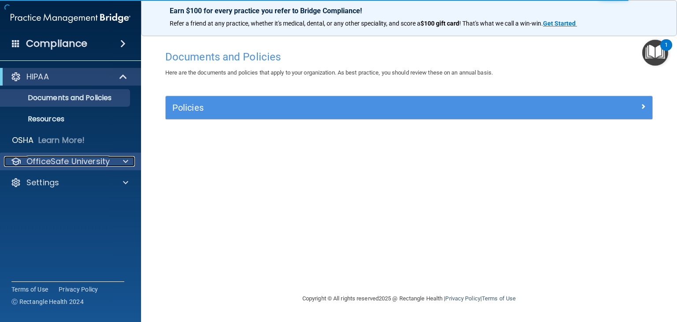
click at [123, 159] on span at bounding box center [125, 161] width 5 height 11
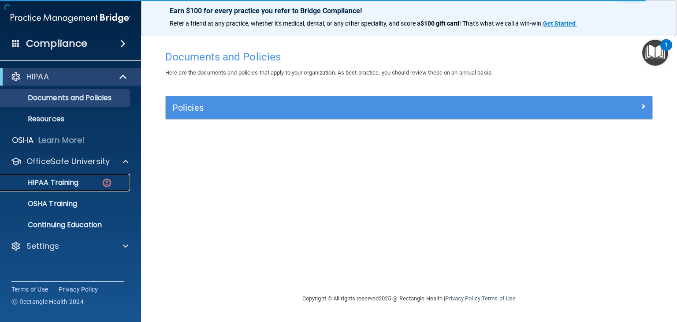
click at [100, 180] on div "HIPAA Training" at bounding box center [66, 182] width 120 height 9
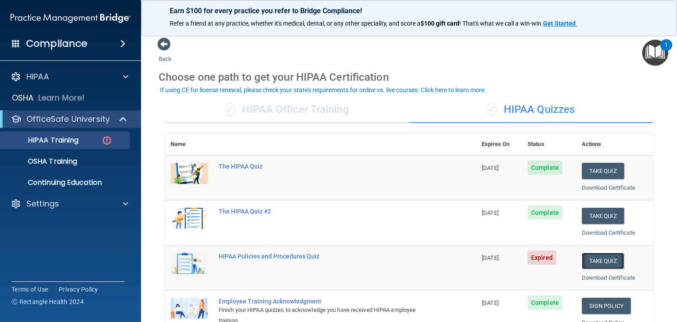
click at [595, 257] on button "Take Quiz" at bounding box center [603, 261] width 42 height 16
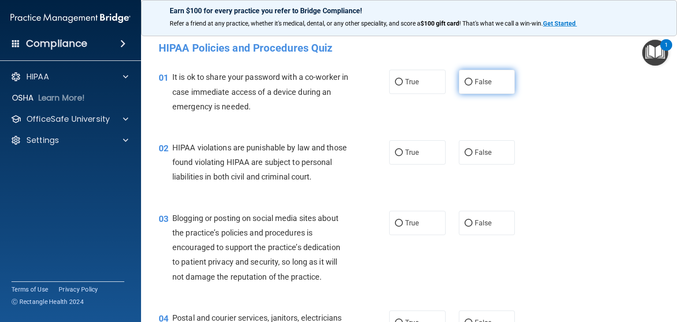
click at [467, 82] on input "False" at bounding box center [469, 82] width 8 height 7
radio input "true"
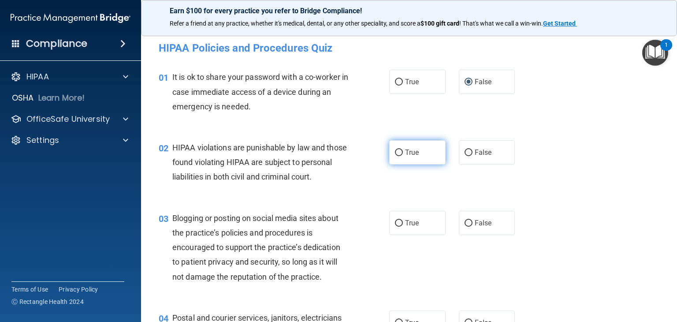
click at [395, 150] on input "True" at bounding box center [399, 152] width 8 height 7
radio input "true"
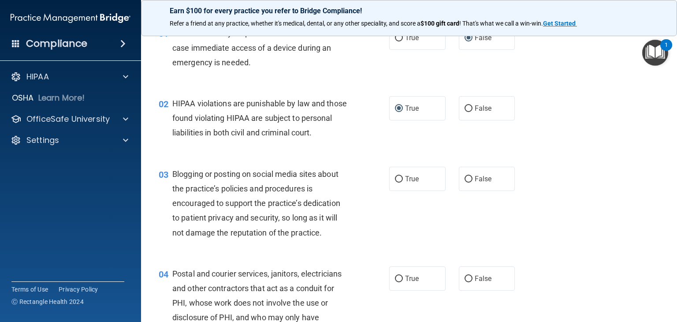
scroll to position [88, 0]
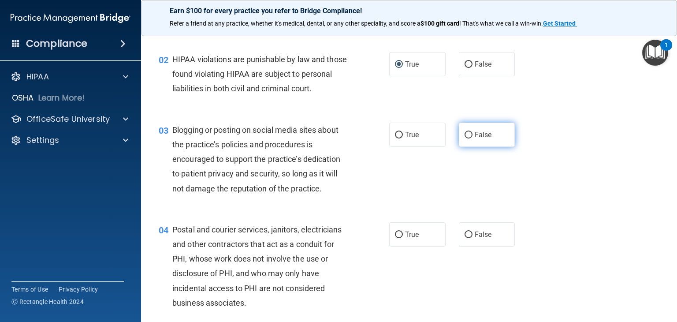
click at [465, 138] on input "False" at bounding box center [469, 135] width 8 height 7
radio input "true"
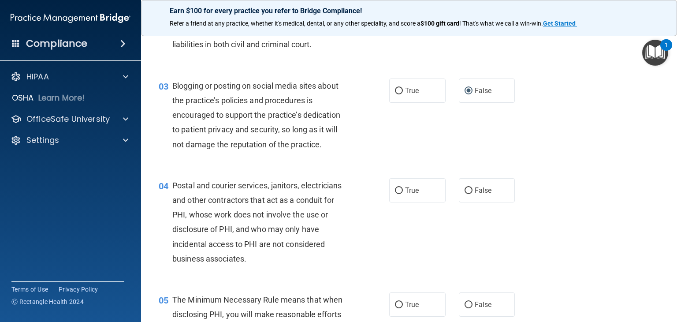
scroll to position [176, 0]
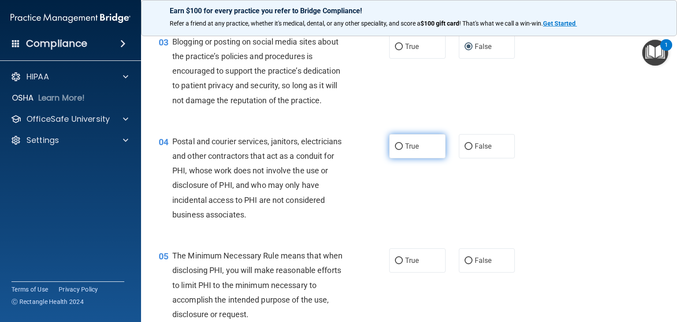
click at [390, 158] on label "True" at bounding box center [417, 146] width 56 height 24
click at [395, 150] on input "True" at bounding box center [399, 146] width 8 height 7
radio input "true"
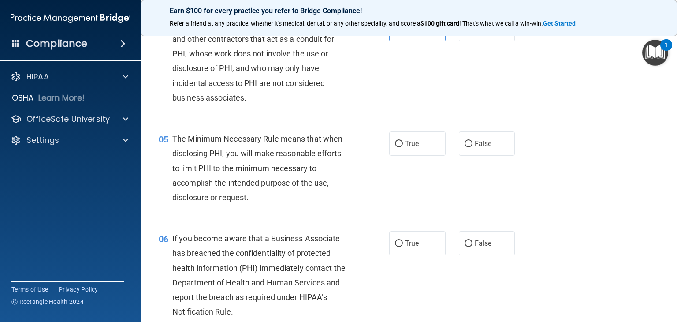
scroll to position [309, 0]
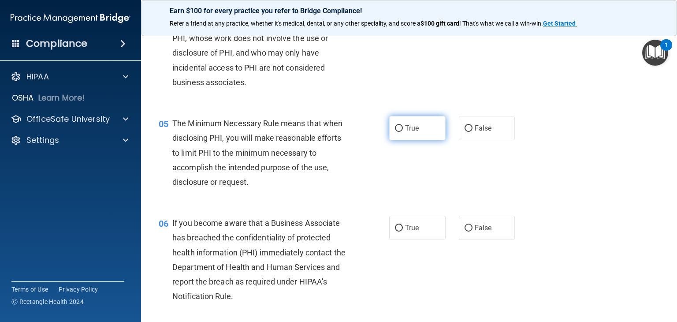
click at [397, 132] on input "True" at bounding box center [399, 128] width 8 height 7
radio input "true"
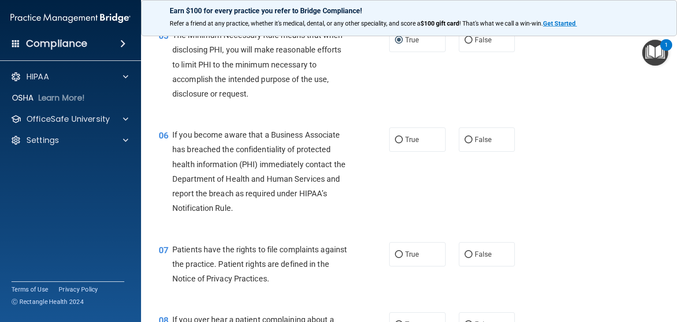
scroll to position [441, 0]
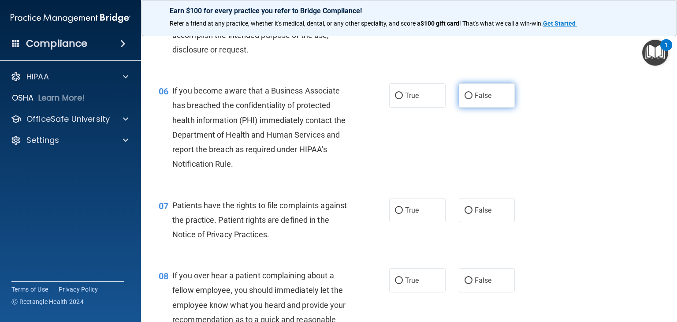
click at [465, 99] on input "False" at bounding box center [469, 96] width 8 height 7
radio input "true"
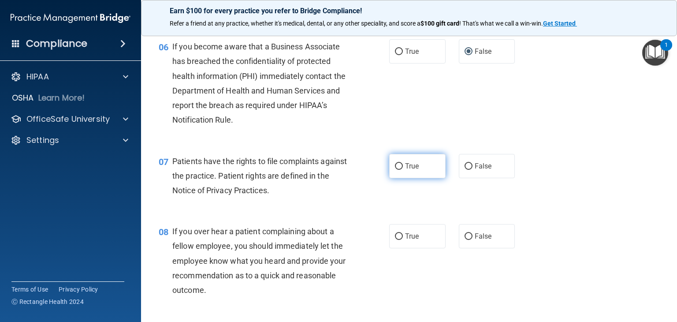
click at [397, 170] on input "True" at bounding box center [399, 166] width 8 height 7
radio input "true"
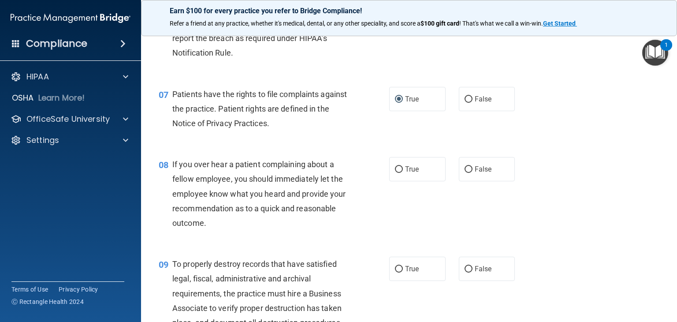
scroll to position [573, 0]
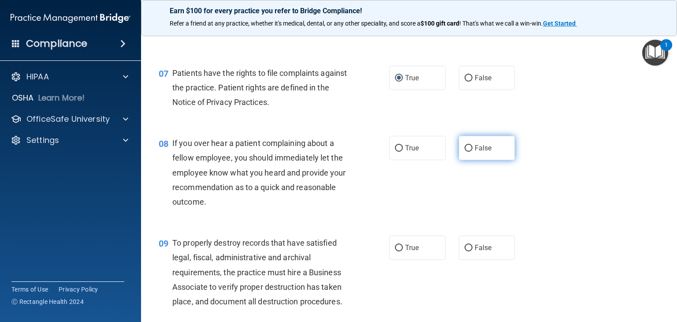
click at [465, 152] on input "False" at bounding box center [469, 148] width 8 height 7
radio input "true"
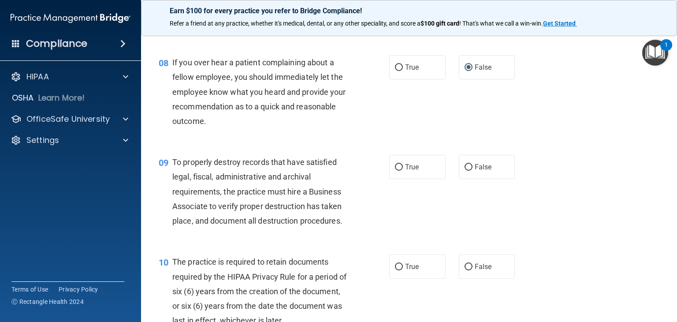
scroll to position [661, 0]
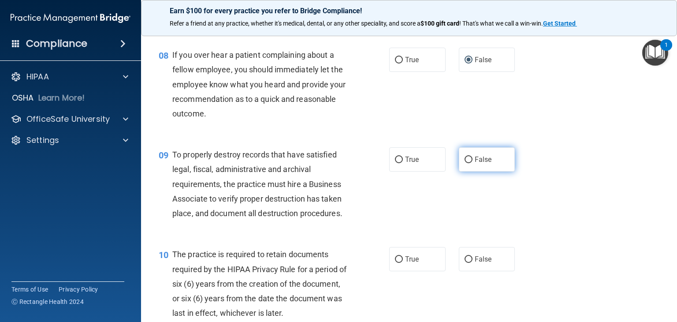
click at [468, 171] on label "False" at bounding box center [487, 159] width 56 height 24
click at [465, 163] on input "False" at bounding box center [469, 159] width 8 height 7
radio input "true"
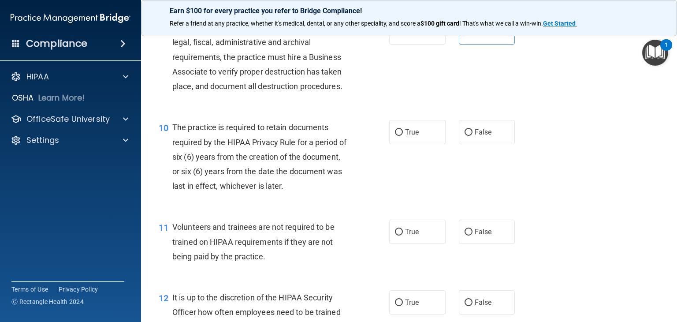
scroll to position [793, 0]
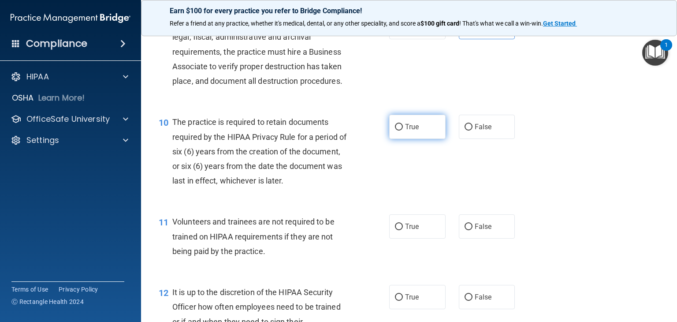
click at [396, 130] on input "True" at bounding box center [399, 127] width 8 height 7
radio input "true"
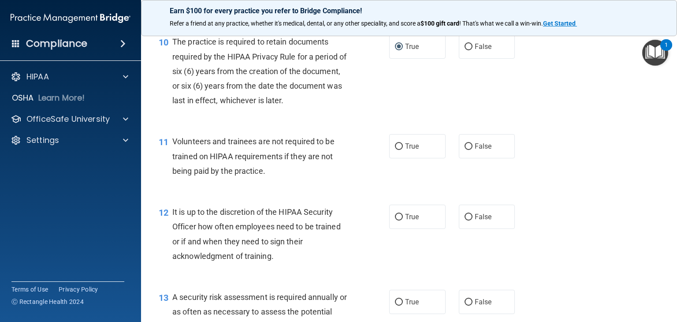
scroll to position [882, 0]
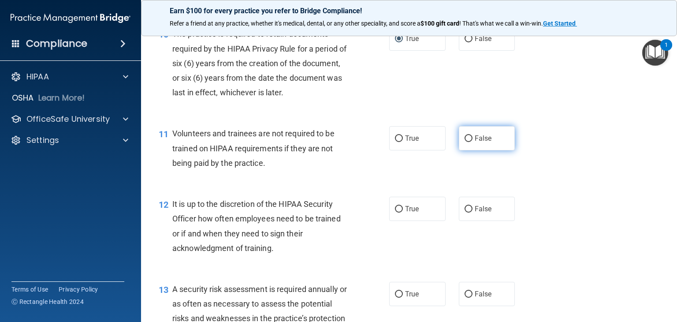
click at [466, 142] on input "False" at bounding box center [469, 138] width 8 height 7
radio input "true"
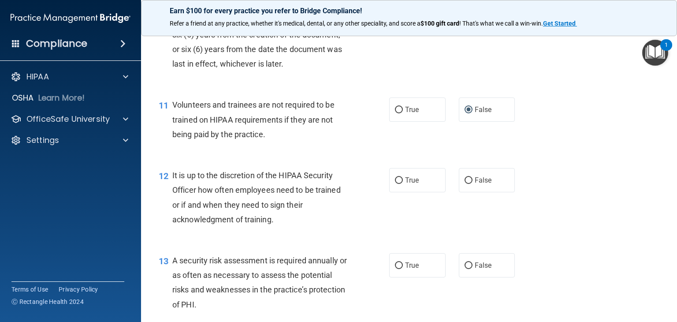
scroll to position [926, 0]
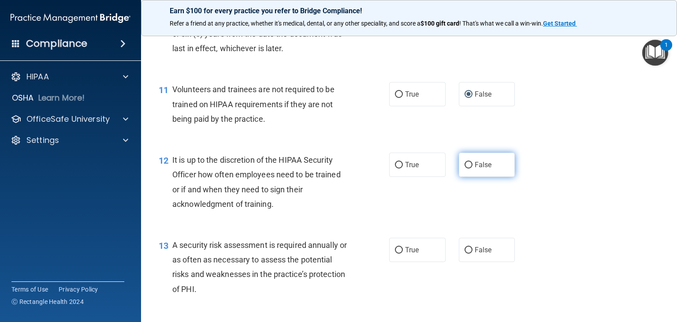
click at [465, 168] on input "False" at bounding box center [469, 165] width 8 height 7
radio input "true"
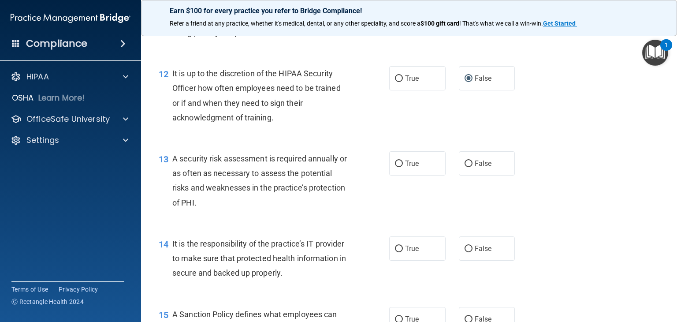
scroll to position [1014, 0]
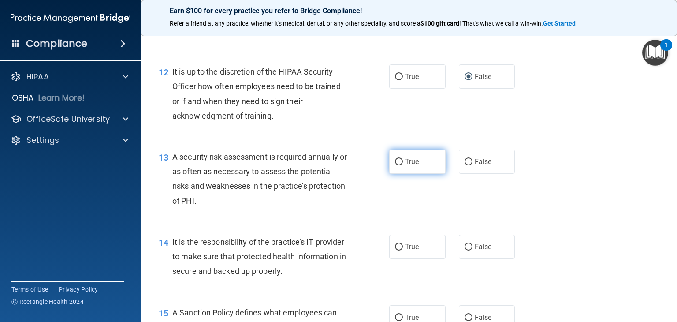
click at [394, 171] on label "True" at bounding box center [417, 161] width 56 height 24
click at [395, 165] on input "True" at bounding box center [399, 162] width 8 height 7
radio input "true"
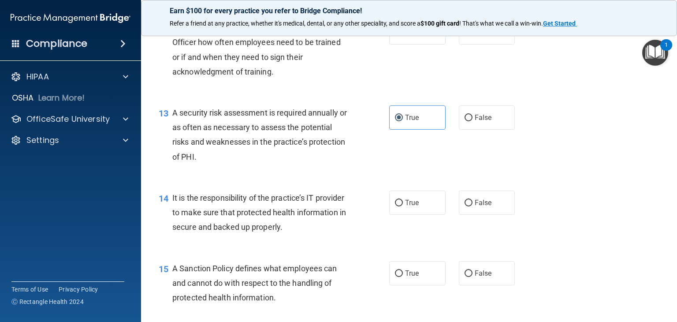
scroll to position [1102, 0]
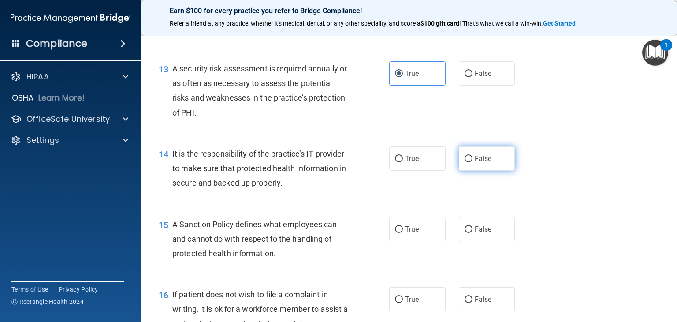
click at [467, 162] on input "False" at bounding box center [469, 159] width 8 height 7
radio input "true"
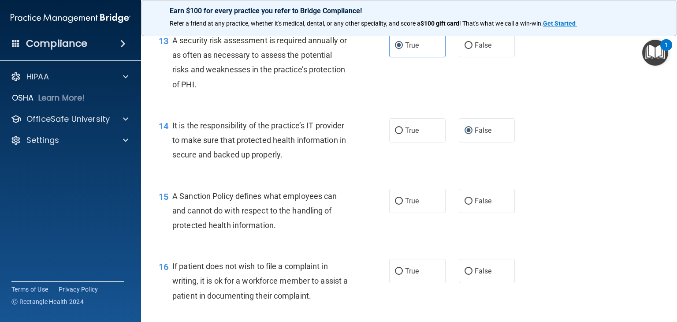
scroll to position [1146, 0]
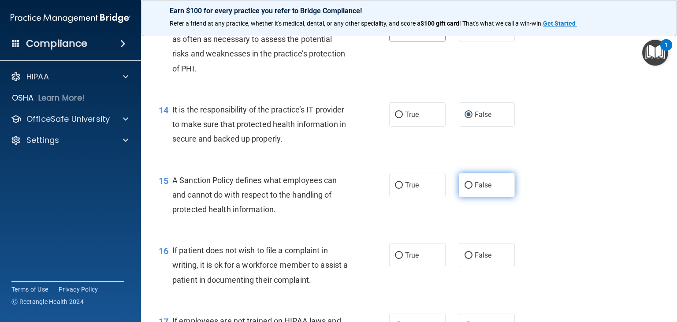
click at [465, 189] on input "False" at bounding box center [469, 185] width 8 height 7
radio input "true"
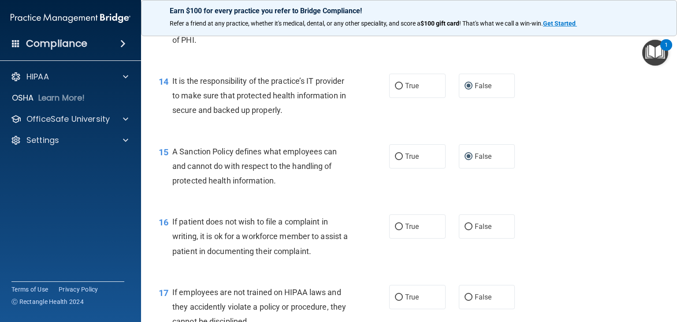
scroll to position [1190, 0]
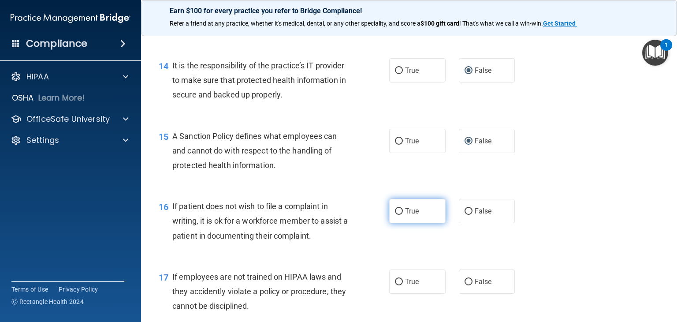
click at [395, 215] on input "True" at bounding box center [399, 211] width 8 height 7
radio input "true"
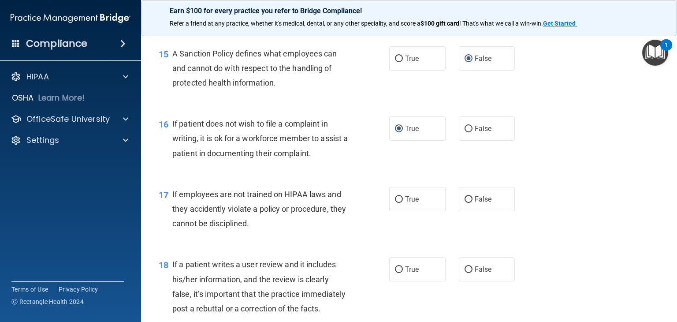
scroll to position [1278, 0]
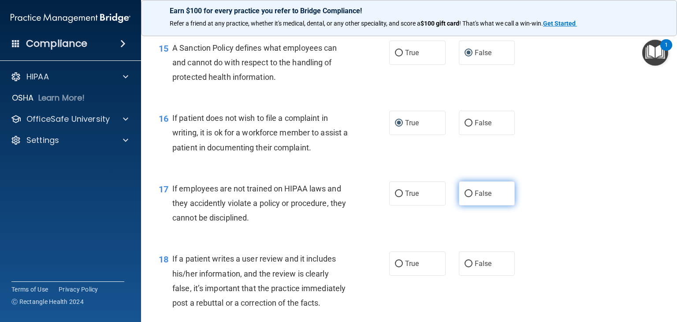
click at [466, 197] on input "False" at bounding box center [469, 193] width 8 height 7
radio input "true"
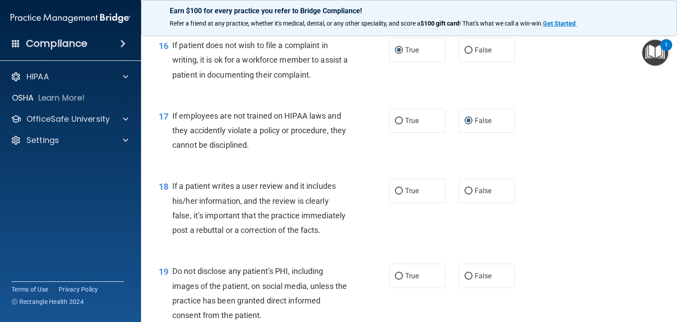
scroll to position [1366, 0]
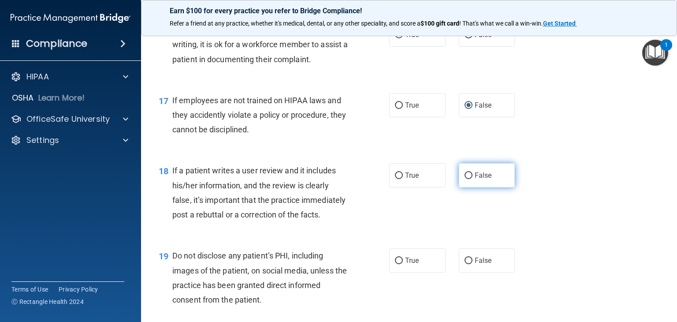
click at [465, 179] on input "False" at bounding box center [469, 175] width 8 height 7
radio input "true"
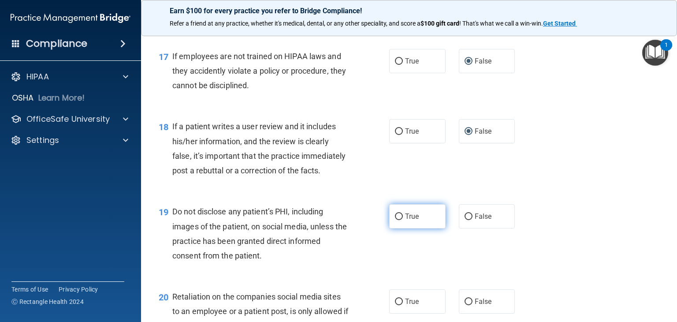
click at [395, 220] on input "True" at bounding box center [399, 216] width 8 height 7
radio input "true"
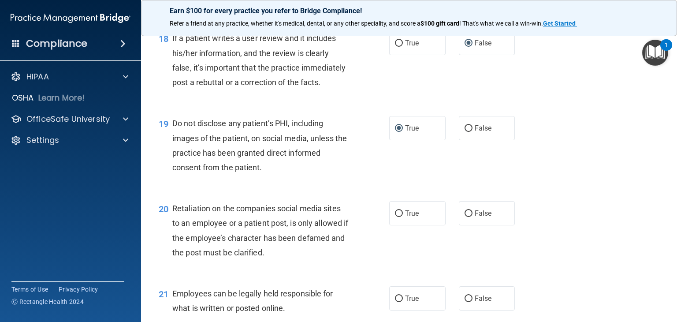
scroll to position [1543, 0]
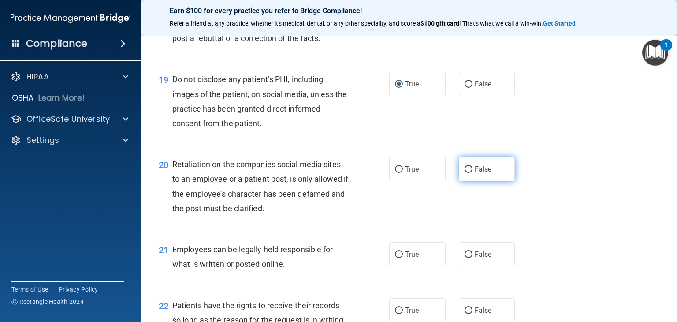
click at [465, 173] on input "False" at bounding box center [469, 169] width 8 height 7
radio input "true"
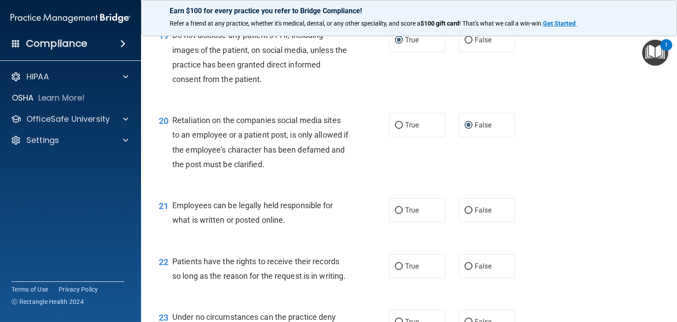
scroll to position [1631, 0]
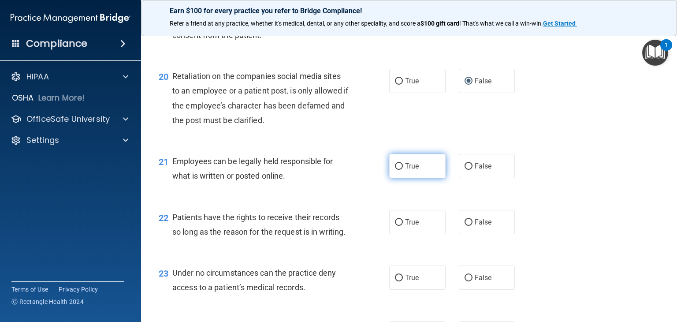
click at [395, 170] on input "True" at bounding box center [399, 166] width 8 height 7
radio input "true"
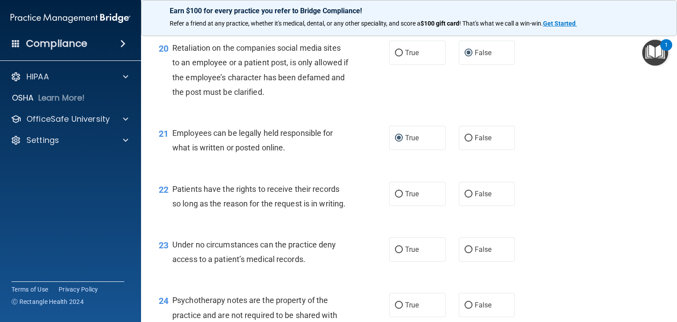
scroll to position [1675, 0]
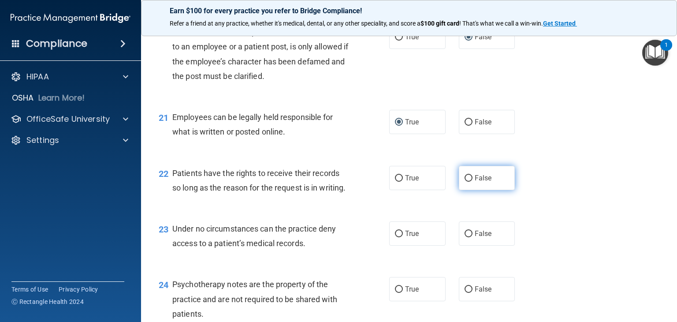
click at [465, 182] on input "False" at bounding box center [469, 178] width 8 height 7
radio input "true"
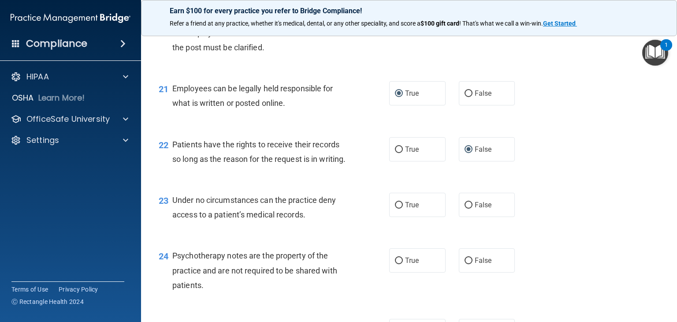
scroll to position [1719, 0]
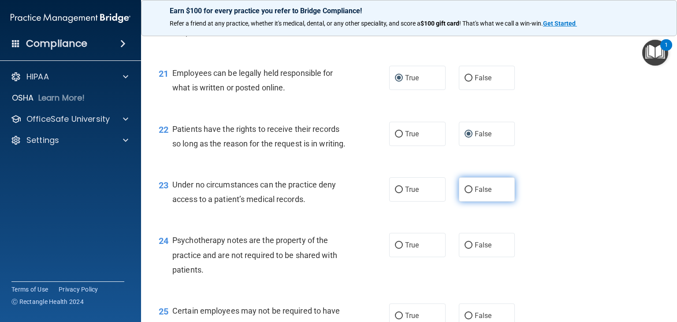
click at [465, 193] on input "False" at bounding box center [469, 189] width 8 height 7
radio input "true"
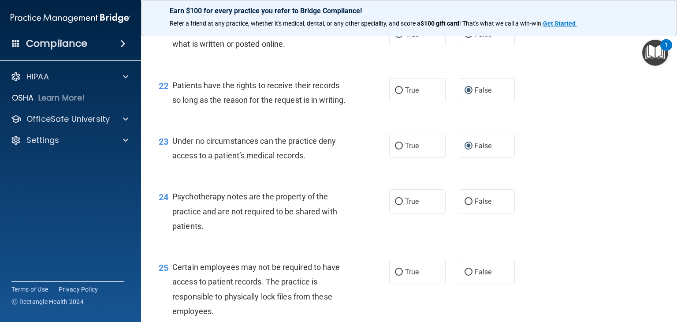
scroll to position [1763, 0]
click at [395, 205] on input "True" at bounding box center [399, 201] width 8 height 7
radio input "true"
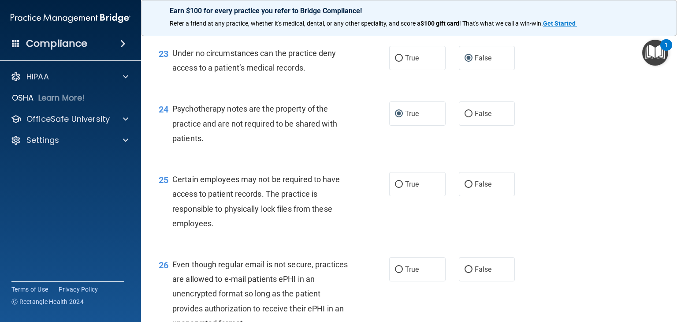
scroll to position [1895, 0]
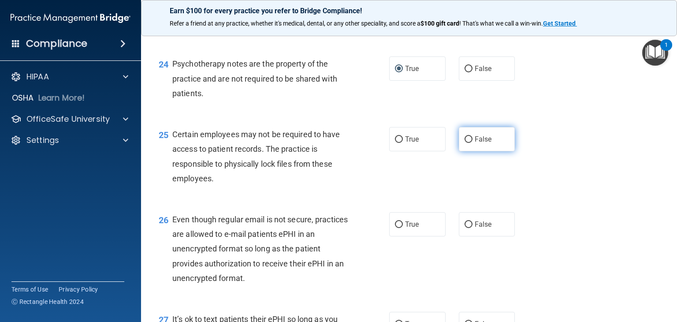
click at [465, 143] on input "False" at bounding box center [469, 139] width 8 height 7
radio input "true"
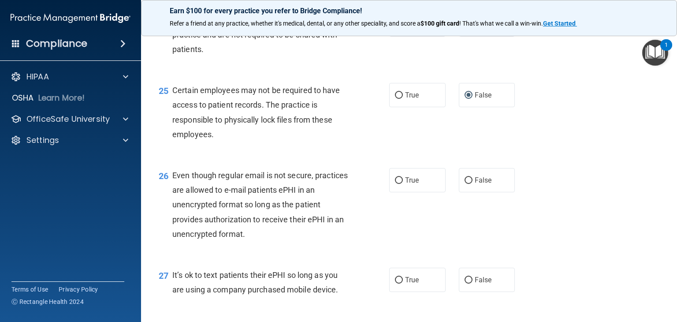
scroll to position [1983, 0]
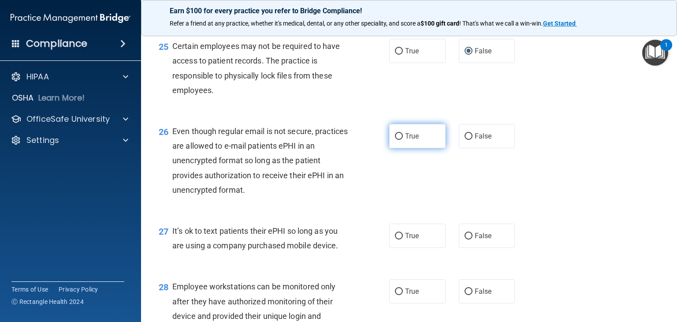
click at [395, 140] on input "True" at bounding box center [399, 136] width 8 height 7
radio input "true"
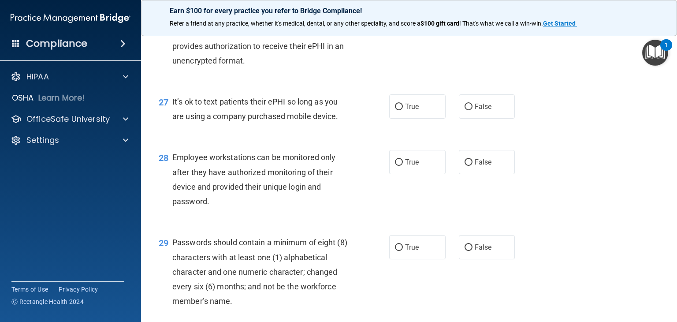
scroll to position [2116, 0]
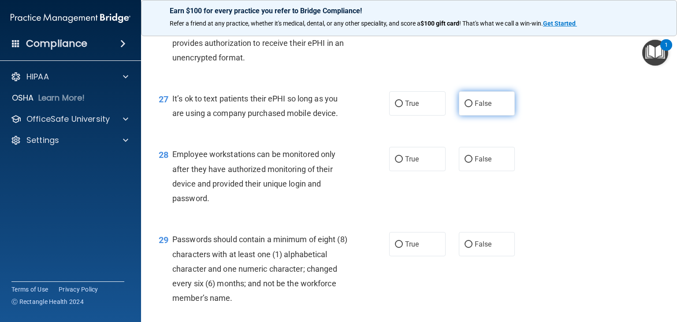
click at [467, 107] on input "False" at bounding box center [469, 103] width 8 height 7
radio input "true"
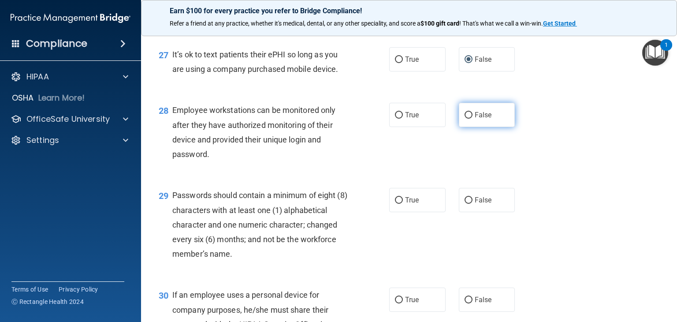
click at [465, 119] on input "False" at bounding box center [469, 115] width 8 height 7
radio input "true"
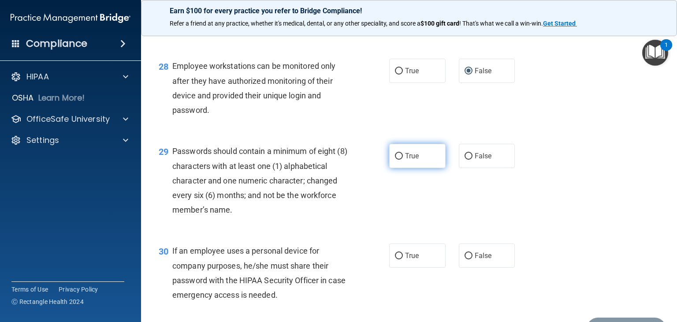
click at [395, 160] on input "True" at bounding box center [399, 156] width 8 height 7
radio input "true"
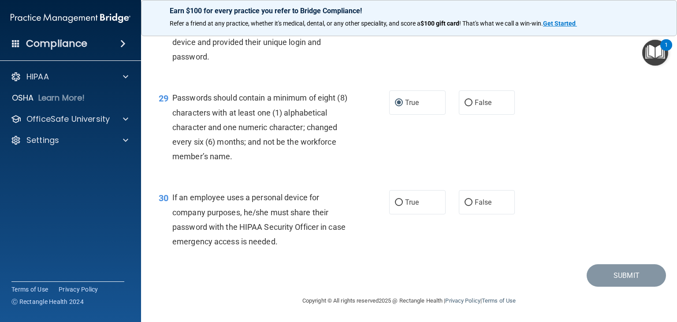
scroll to position [2292, 0]
click at [465, 206] on input "False" at bounding box center [469, 202] width 8 height 7
radio input "true"
click at [607, 284] on button "Submit" at bounding box center [626, 275] width 79 height 22
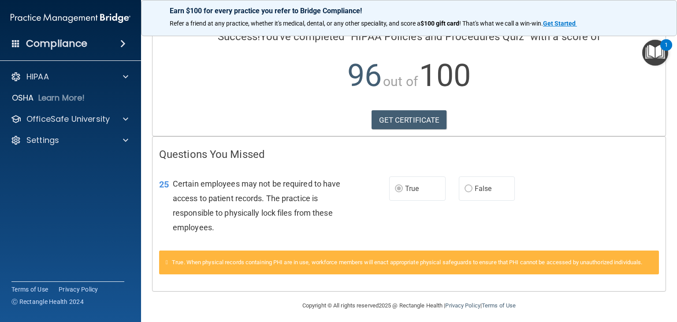
scroll to position [86, 0]
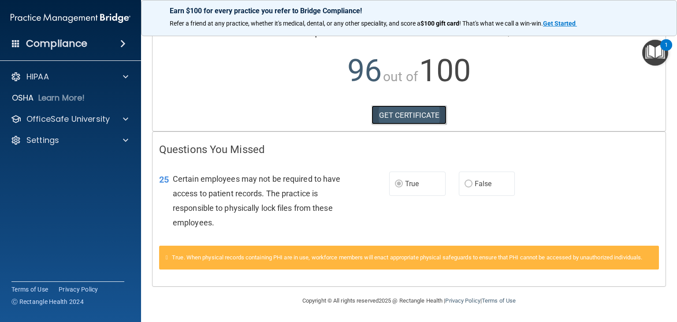
click at [422, 105] on link "GET CERTIFICATE" at bounding box center [409, 114] width 75 height 19
